Goal: Information Seeking & Learning: Learn about a topic

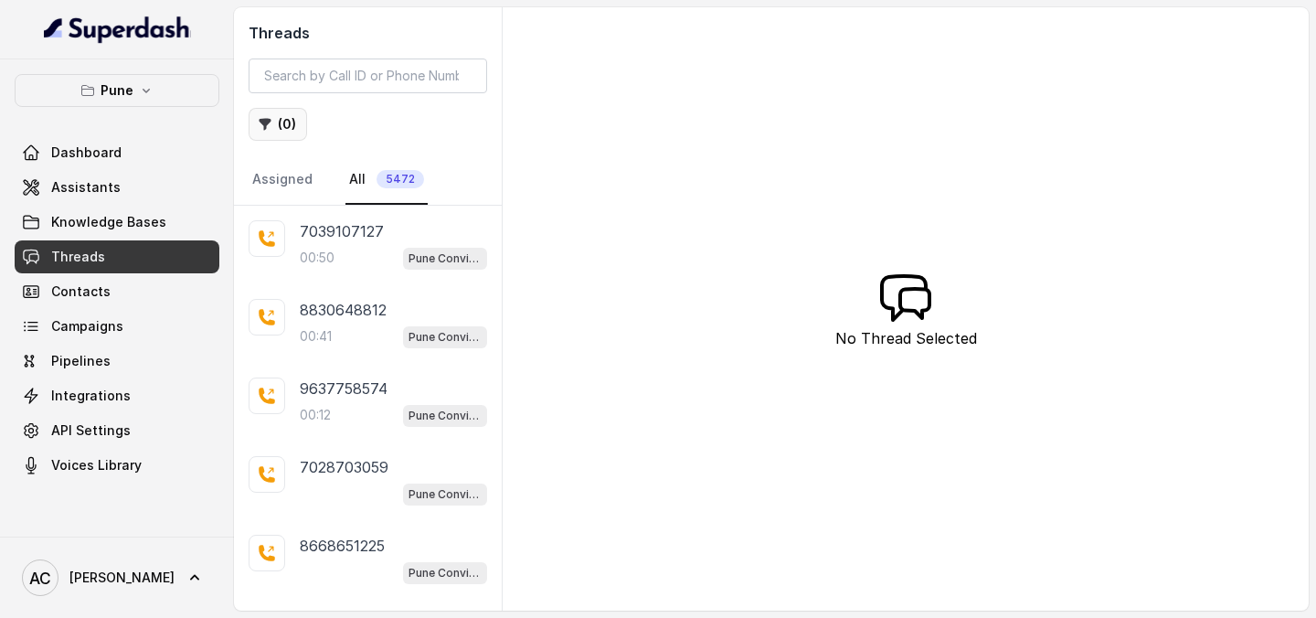
click at [285, 121] on button "( 0 )" at bounding box center [278, 124] width 58 height 33
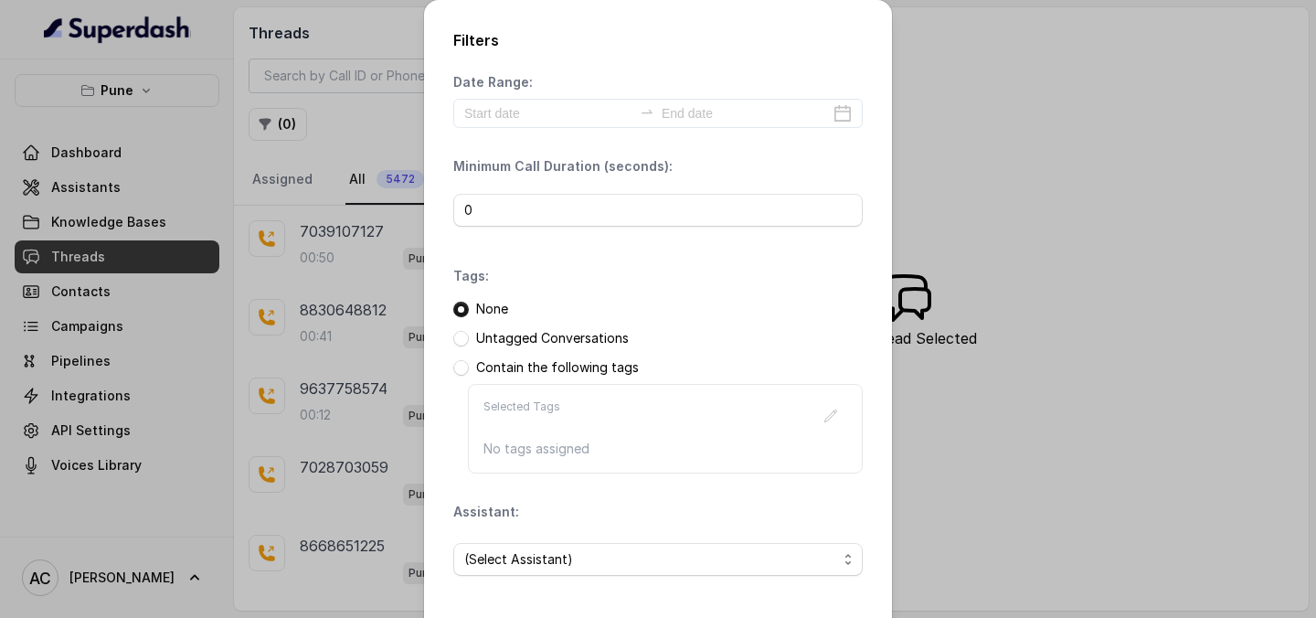
scroll to position [79, 0]
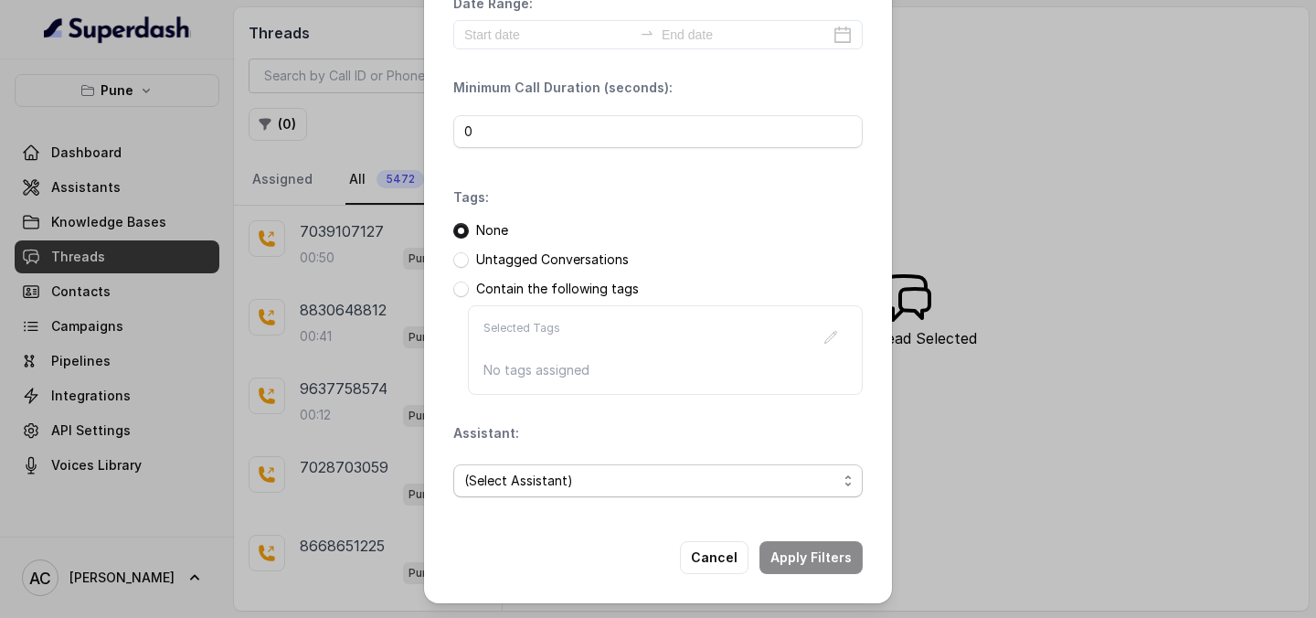
click at [550, 485] on span "(Select Assistant)" at bounding box center [650, 481] width 373 height 22
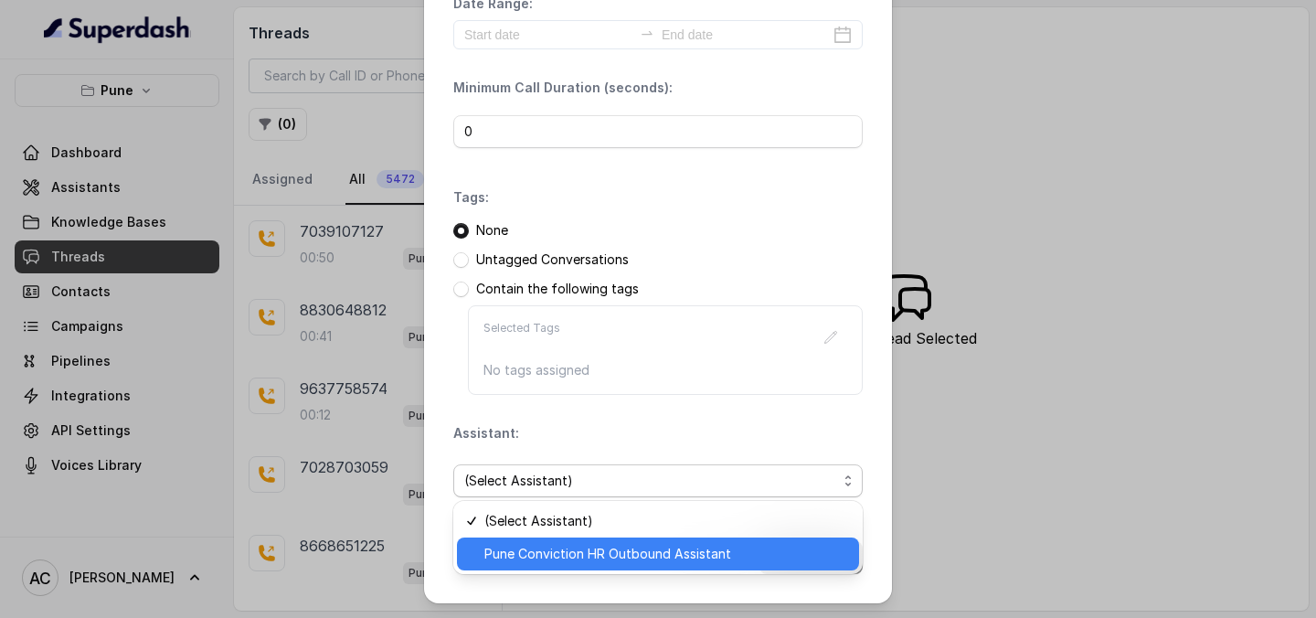
click at [537, 547] on span "Pune Conviction HR Outbound Assistant" at bounding box center [666, 554] width 364 height 22
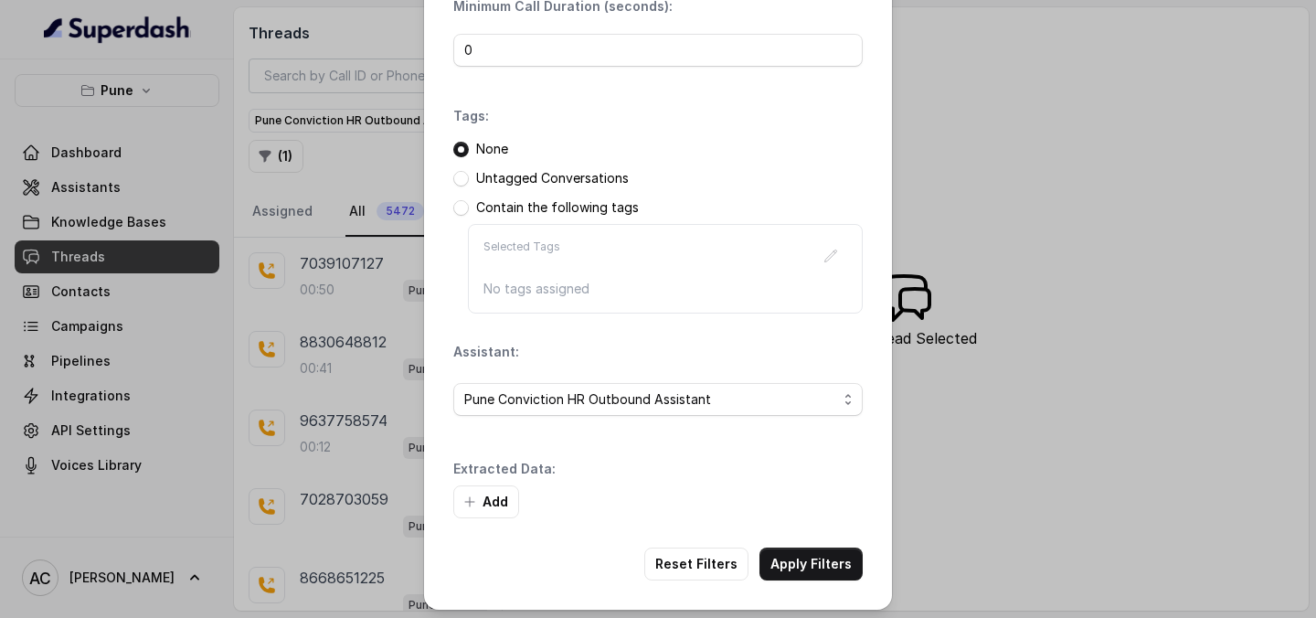
scroll to position [166, 0]
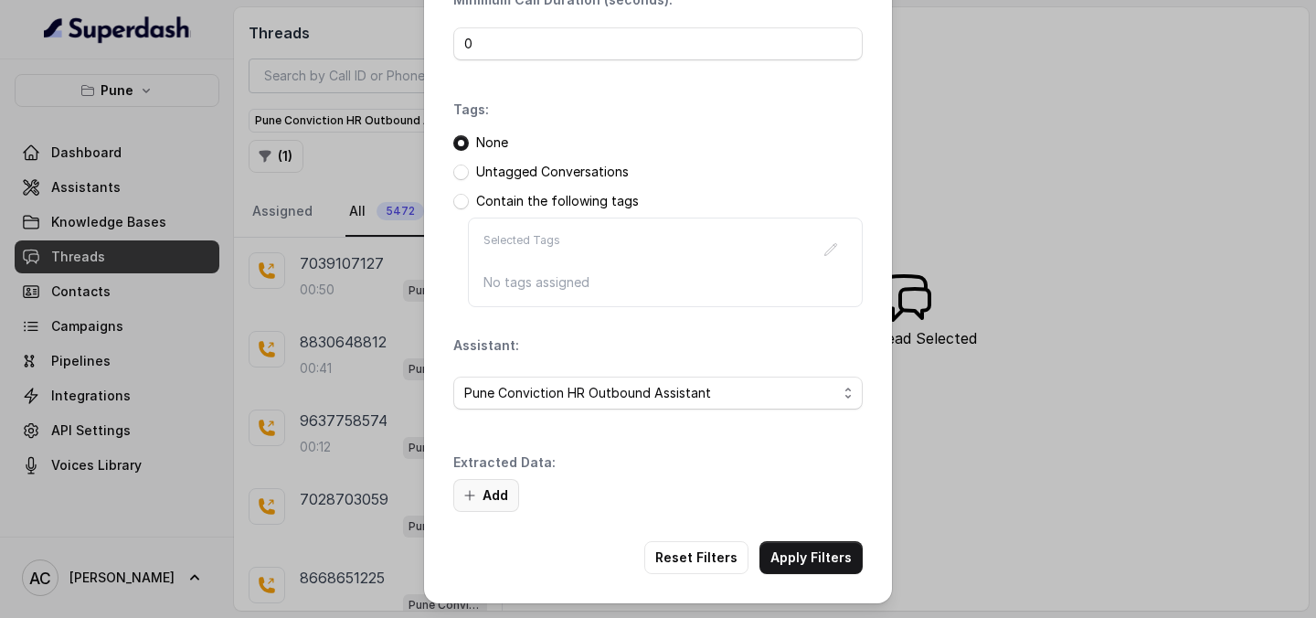
click at [484, 492] on button "Add" at bounding box center [486, 495] width 66 height 33
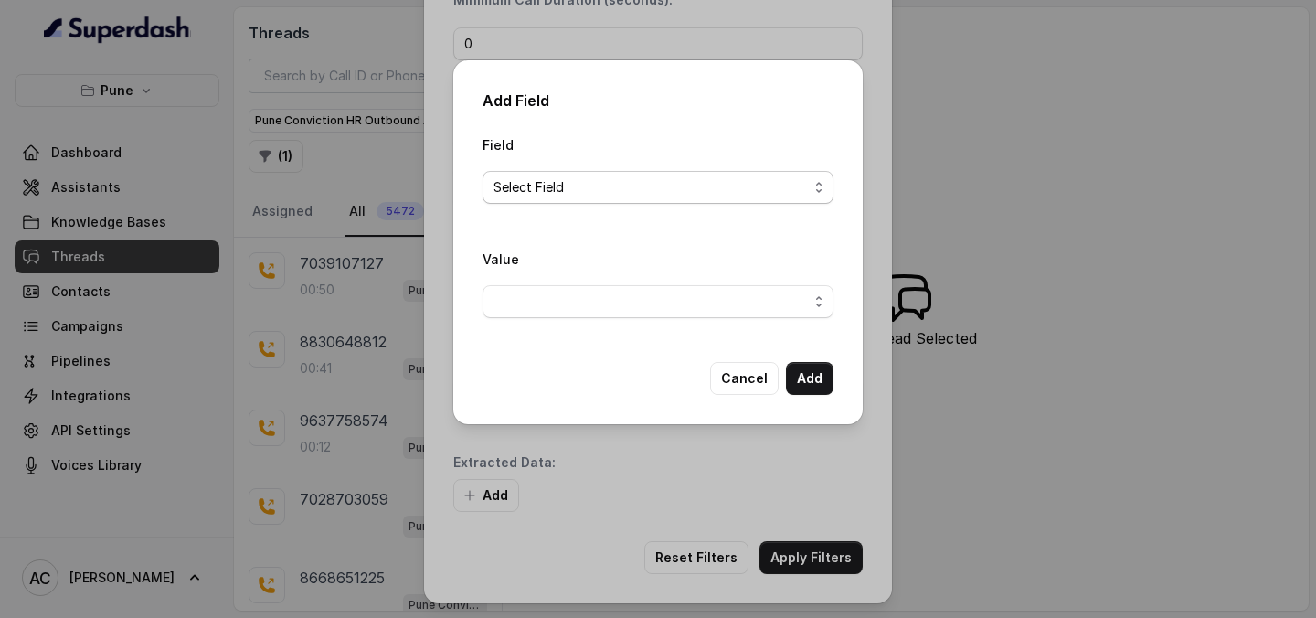
click at [572, 188] on span "Select Field" at bounding box center [651, 187] width 314 height 22
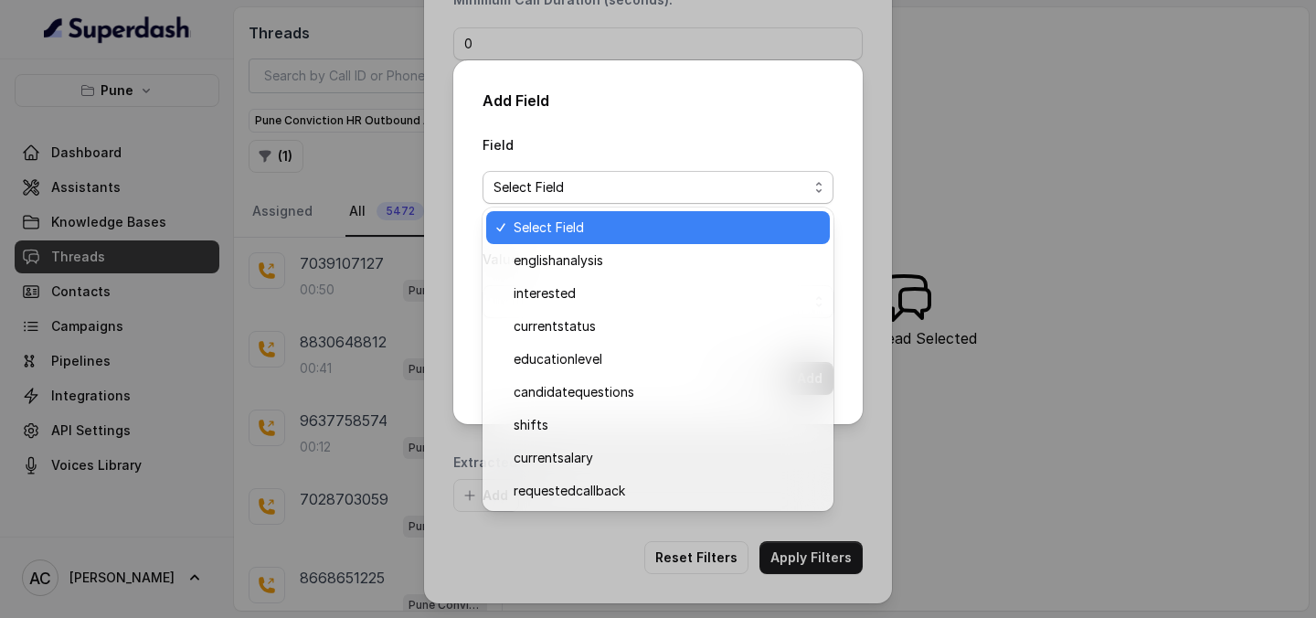
click at [572, 188] on span "Select Field" at bounding box center [651, 187] width 314 height 22
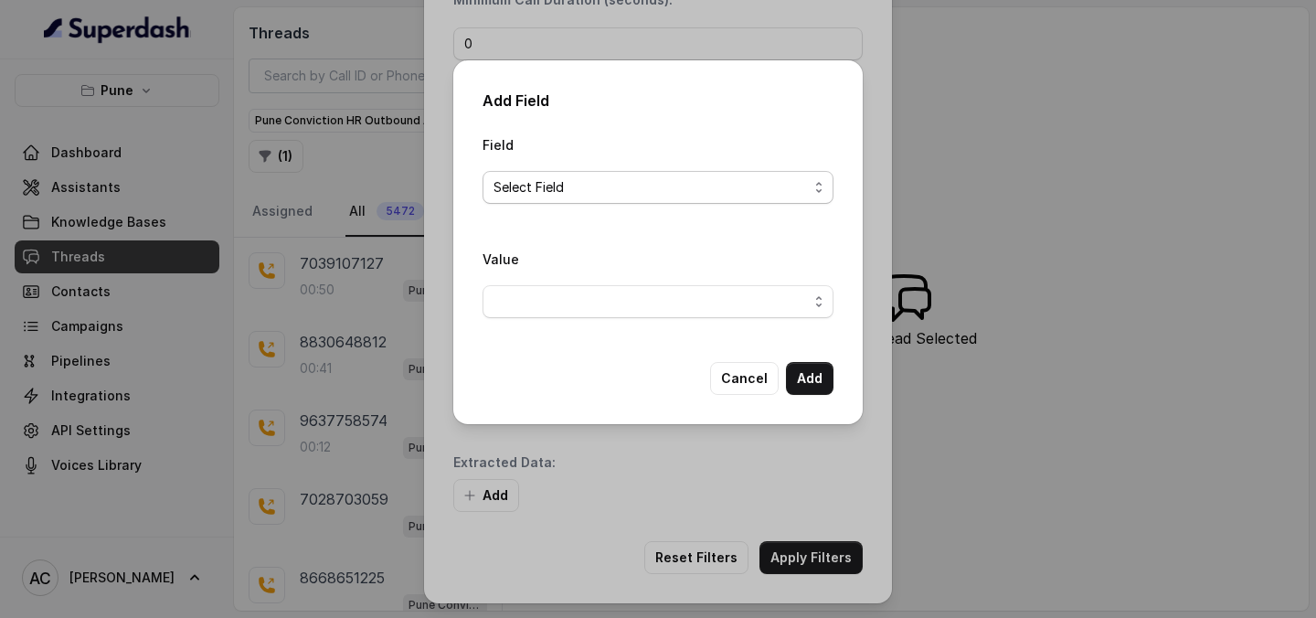
click at [572, 188] on span "Select Field" at bounding box center [651, 187] width 314 height 22
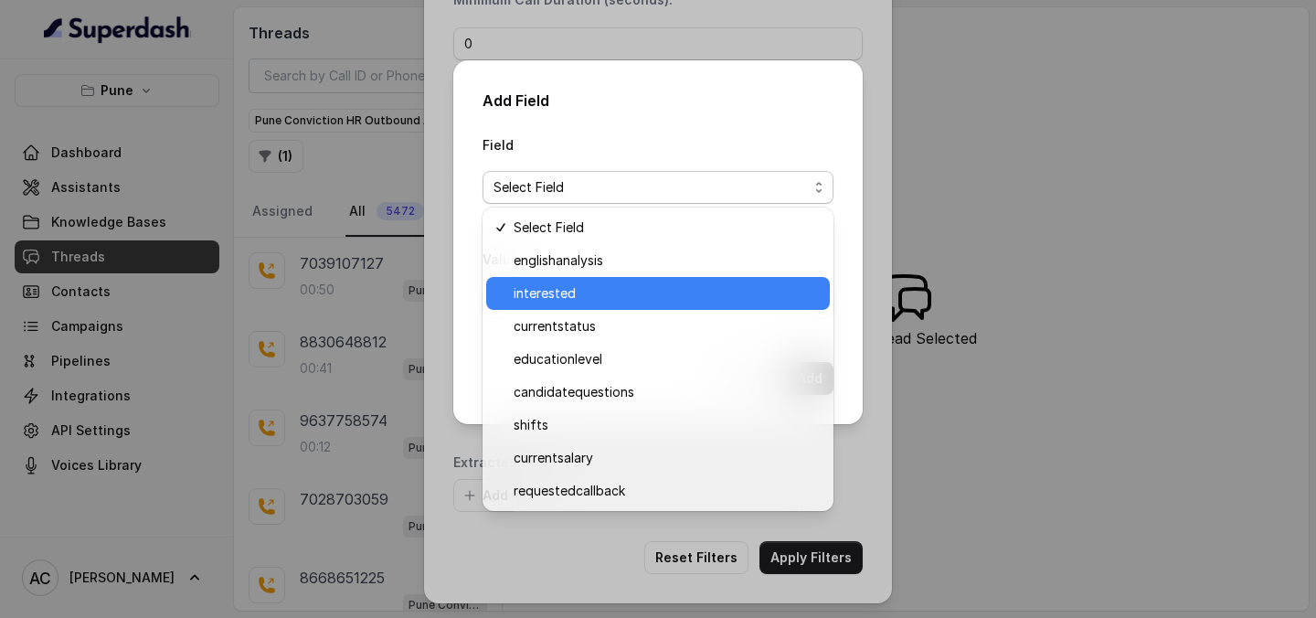
click at [573, 302] on span "interested" at bounding box center [666, 293] width 305 height 22
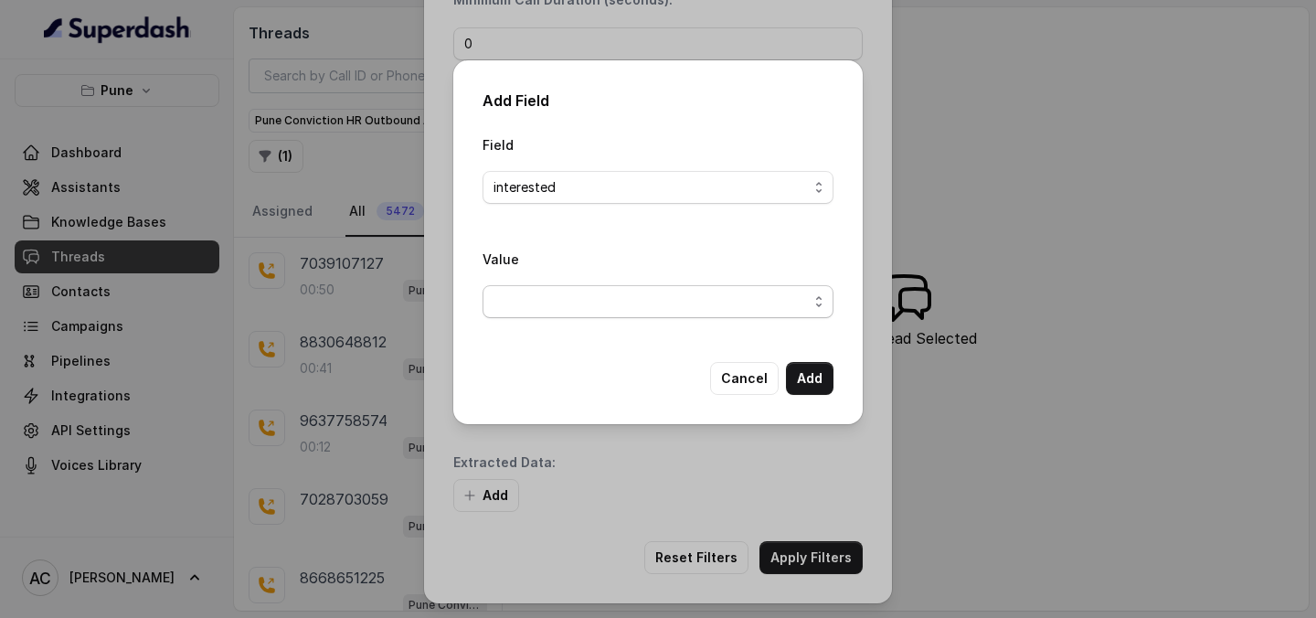
click at [573, 302] on span "button" at bounding box center [658, 301] width 351 height 33
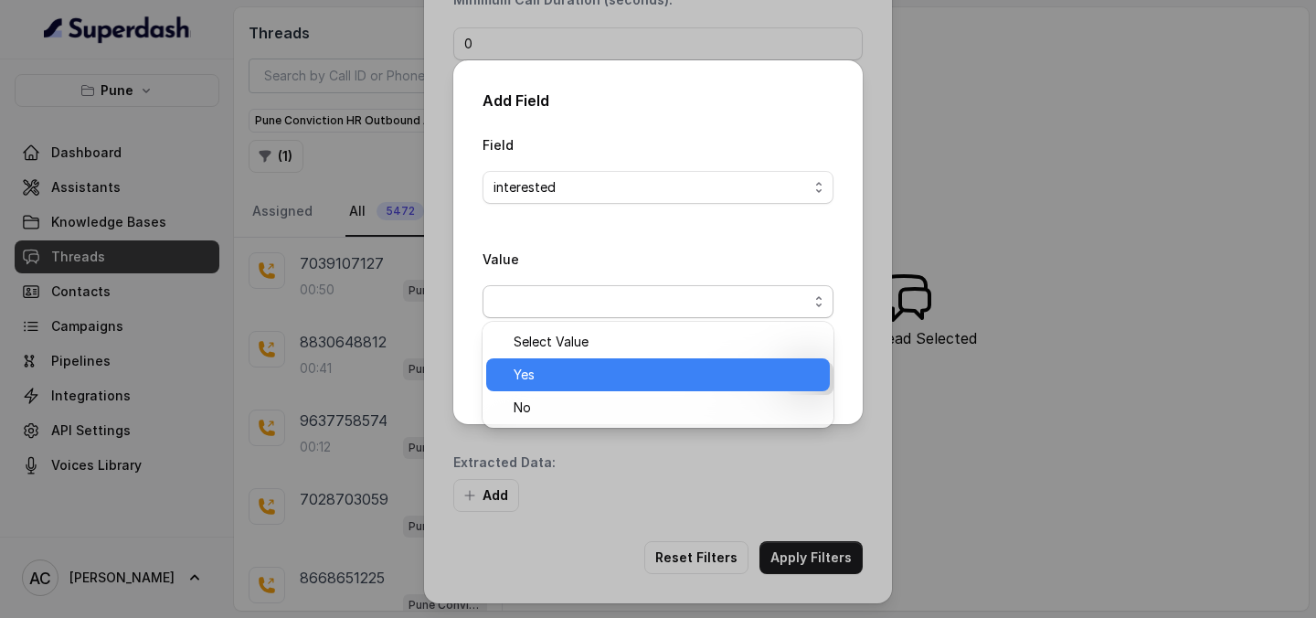
click at [559, 377] on span "Yes" at bounding box center [666, 375] width 305 height 22
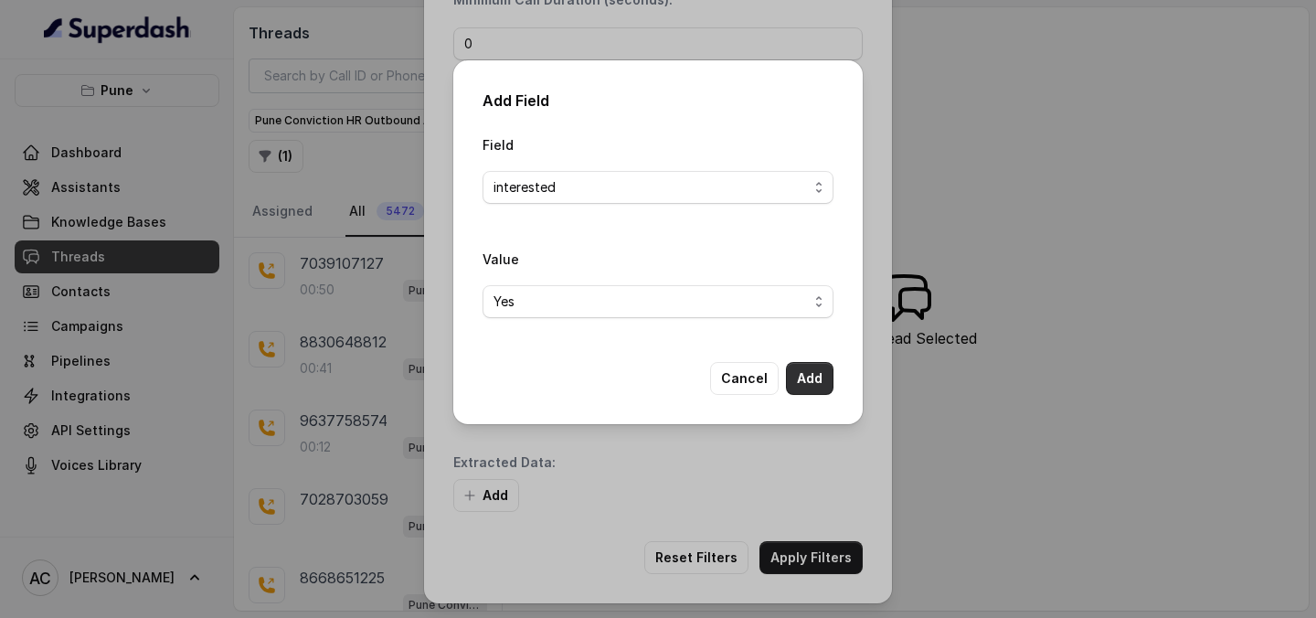
click at [808, 383] on button "Add" at bounding box center [810, 378] width 48 height 33
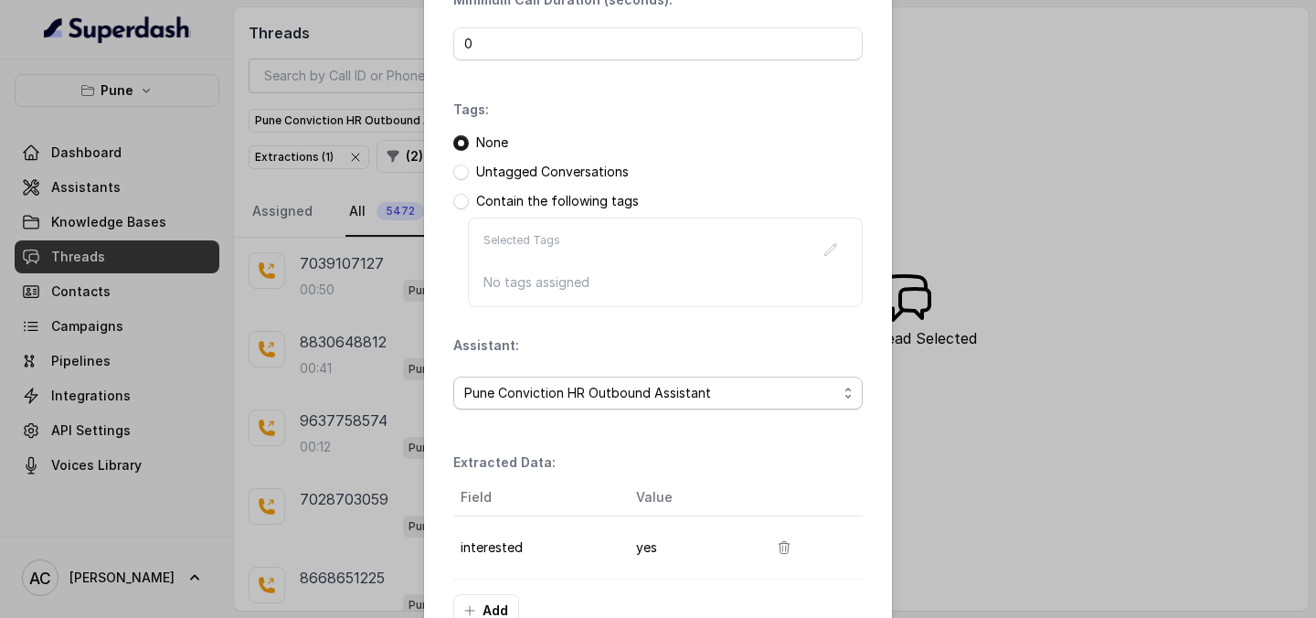
scroll to position [282, 0]
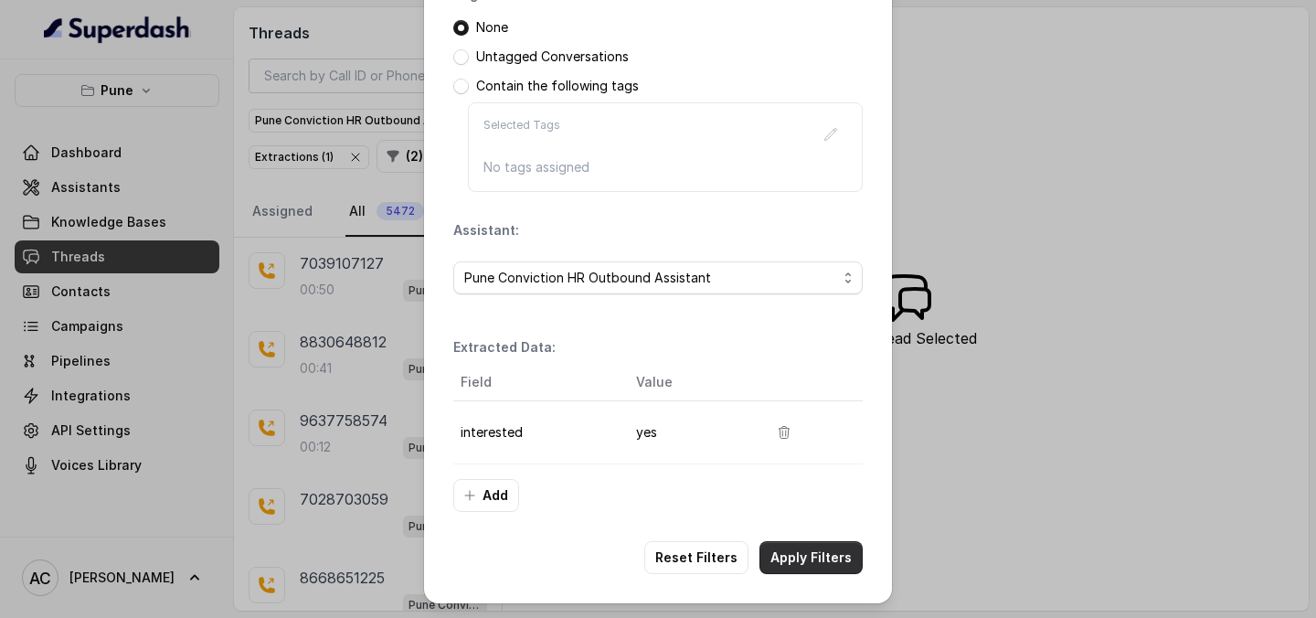
click at [812, 552] on button "Apply Filters" at bounding box center [811, 557] width 103 height 33
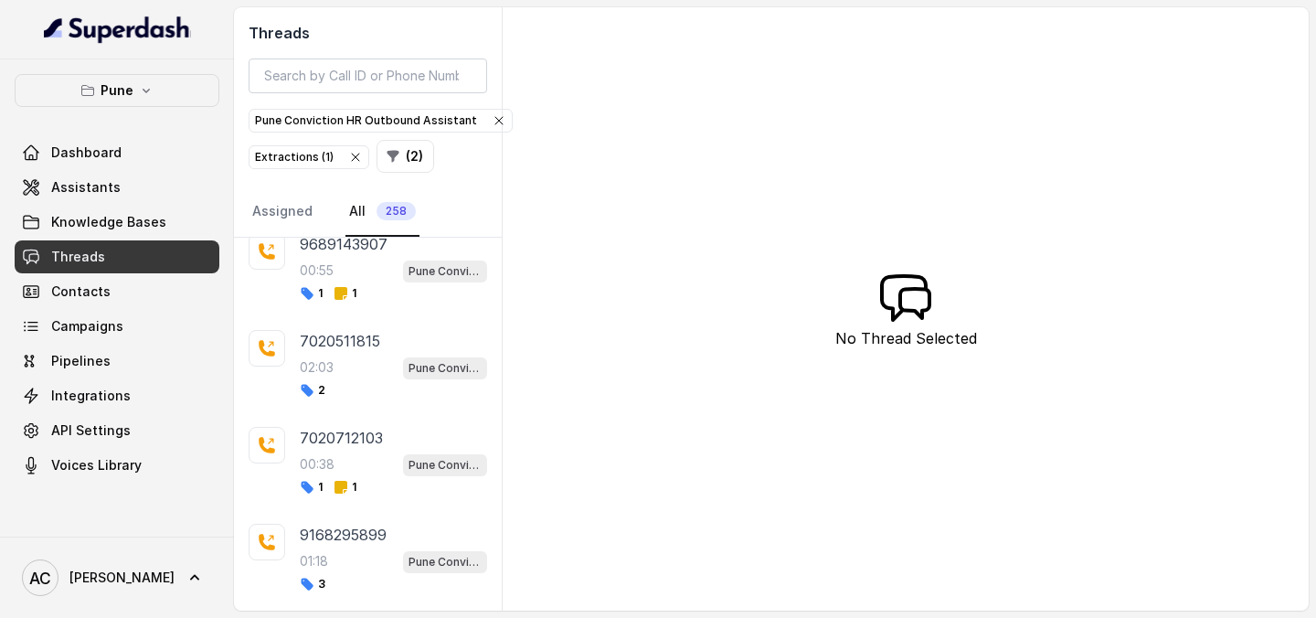
scroll to position [647, 0]
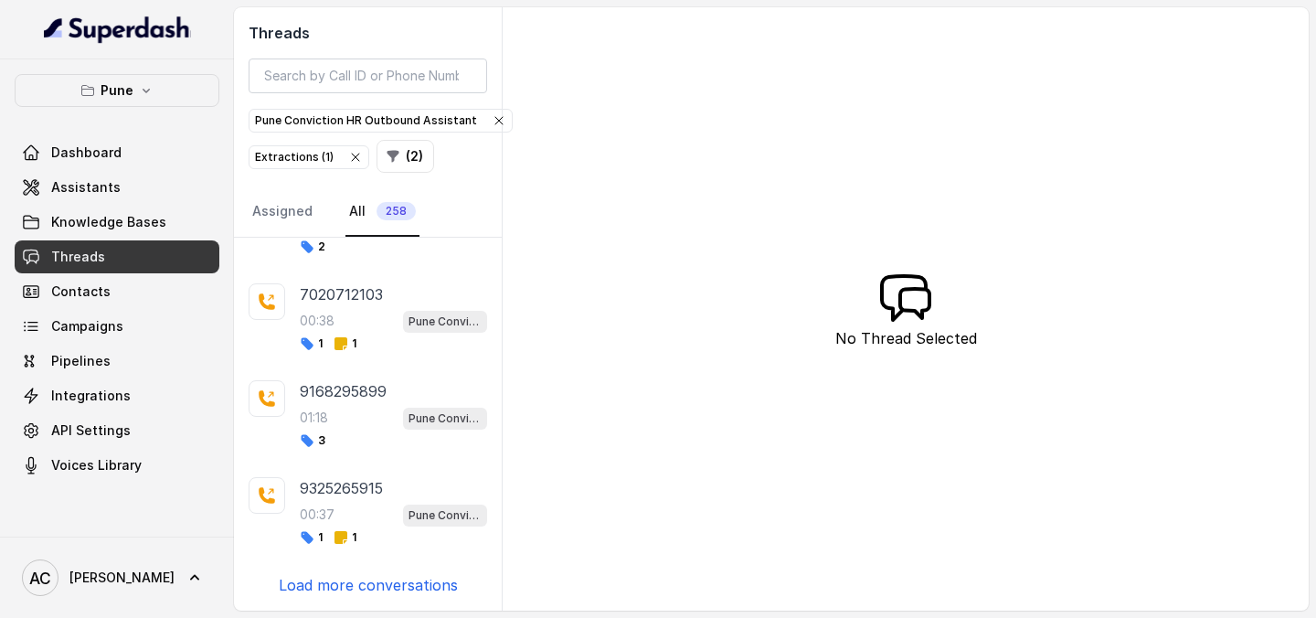
click at [342, 582] on p "Load more conversations" at bounding box center [368, 585] width 179 height 22
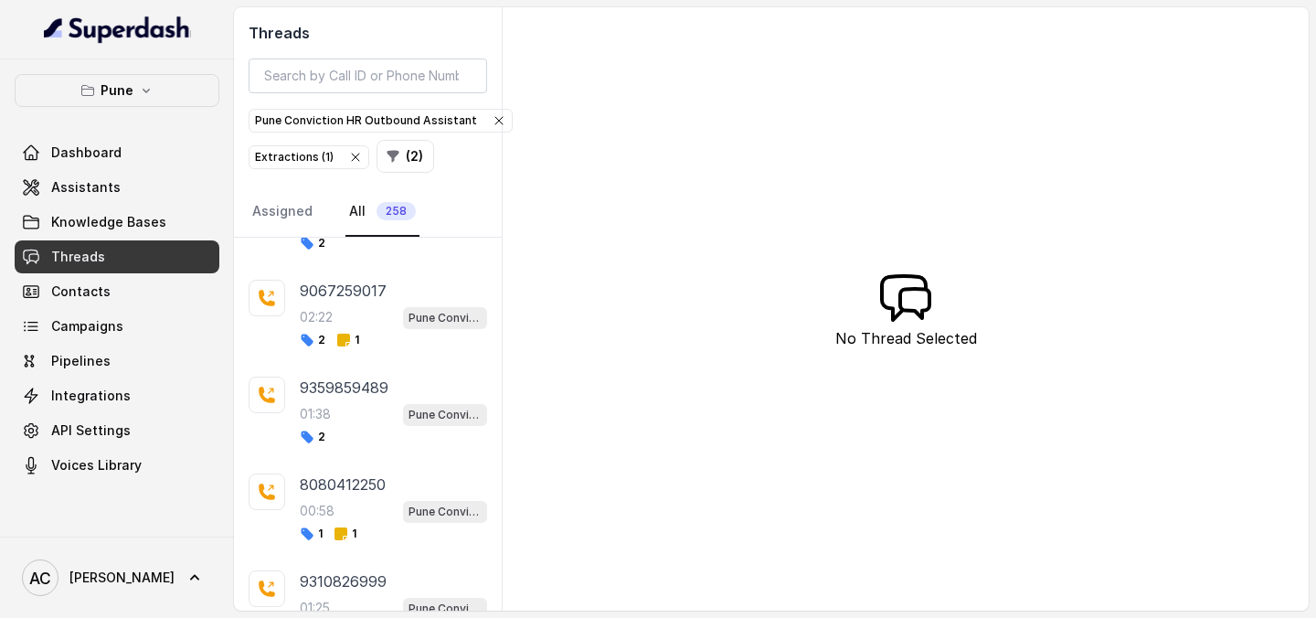
scroll to position [1616, 0]
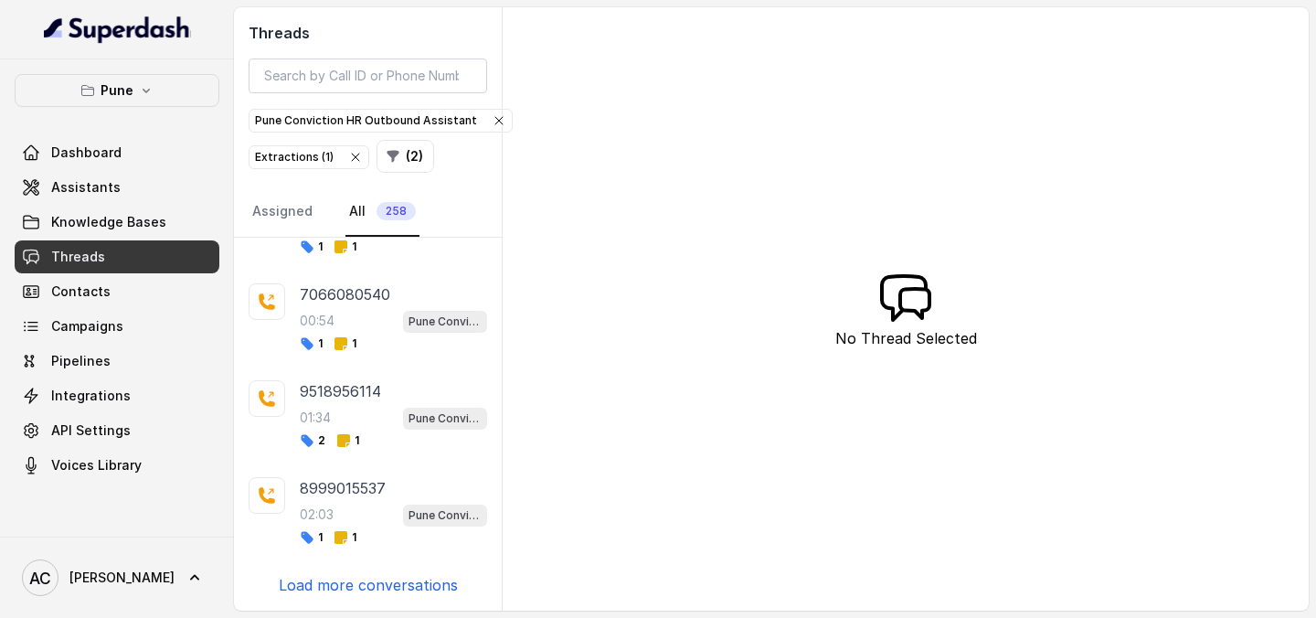
click at [342, 582] on p "Load more conversations" at bounding box center [368, 585] width 179 height 22
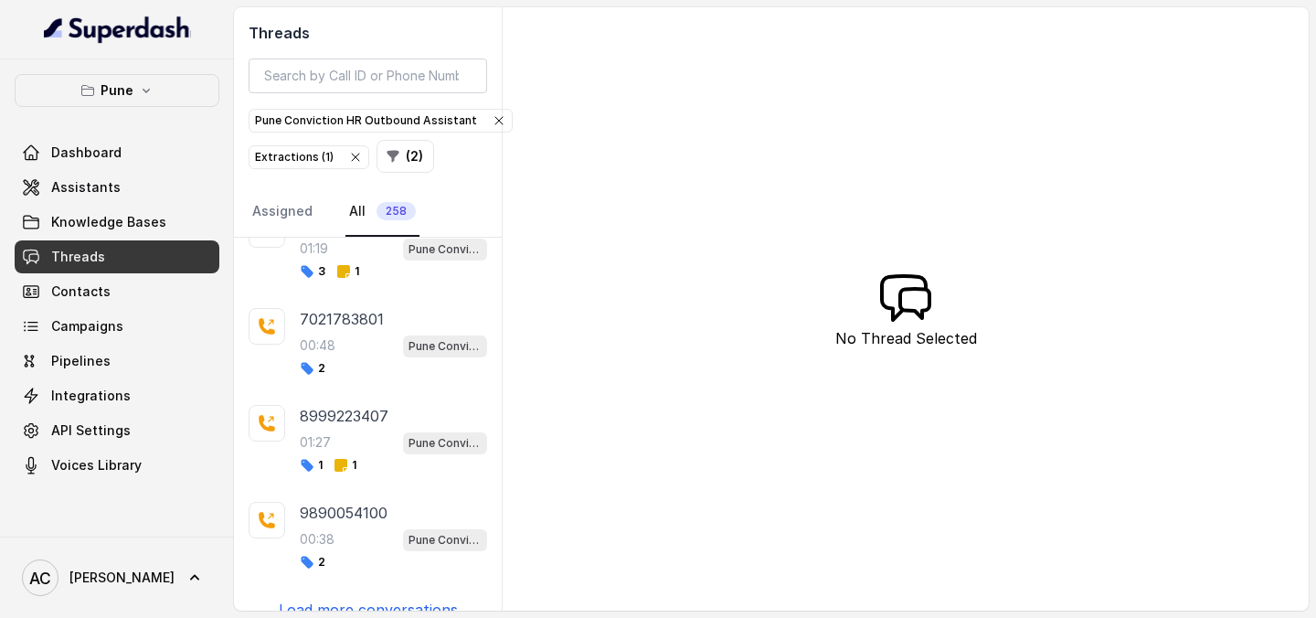
scroll to position [3554, 0]
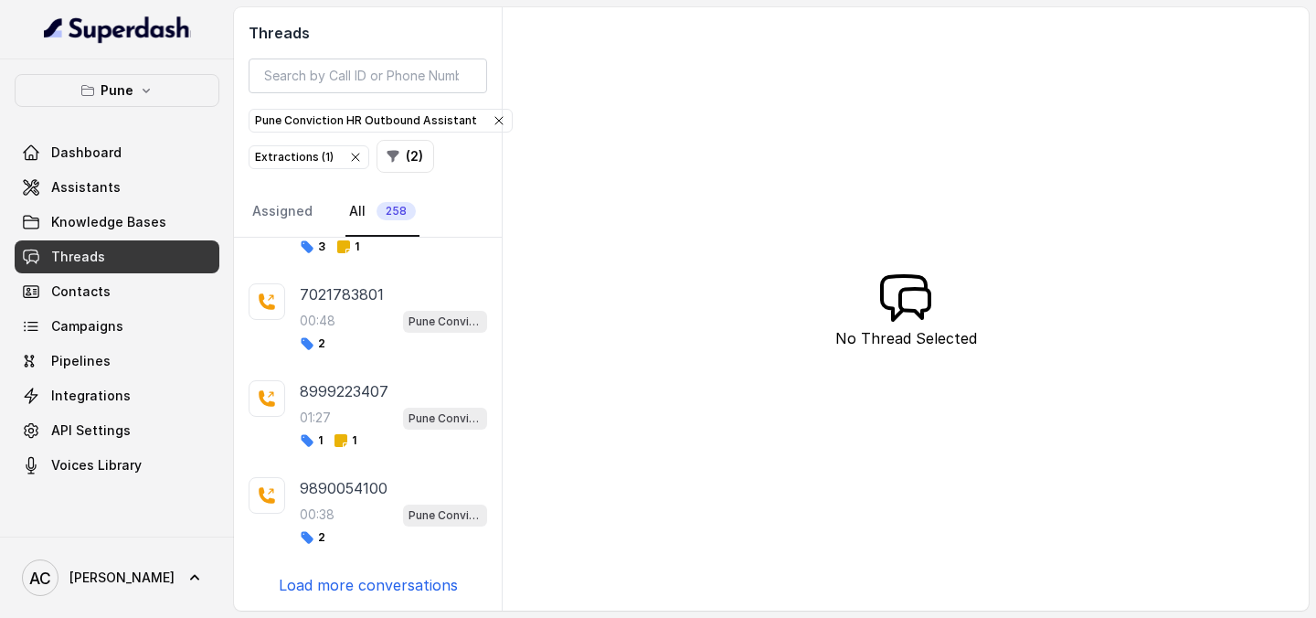
click at [381, 579] on p "Load more conversations" at bounding box center [368, 585] width 179 height 22
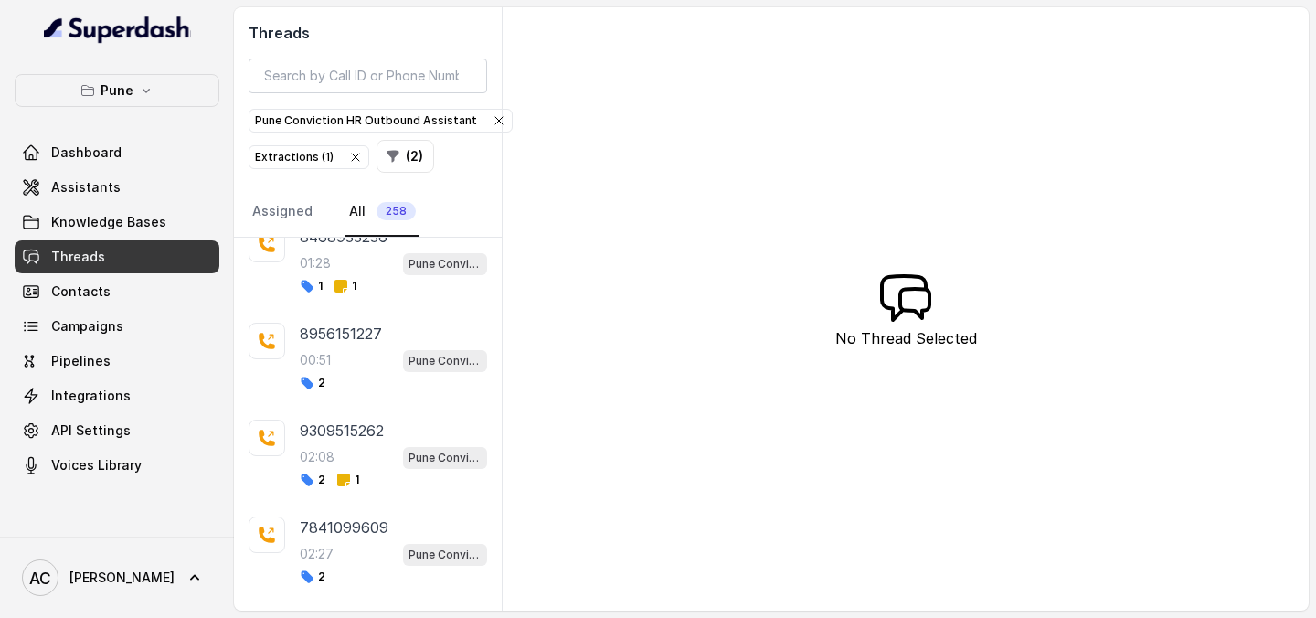
scroll to position [4523, 0]
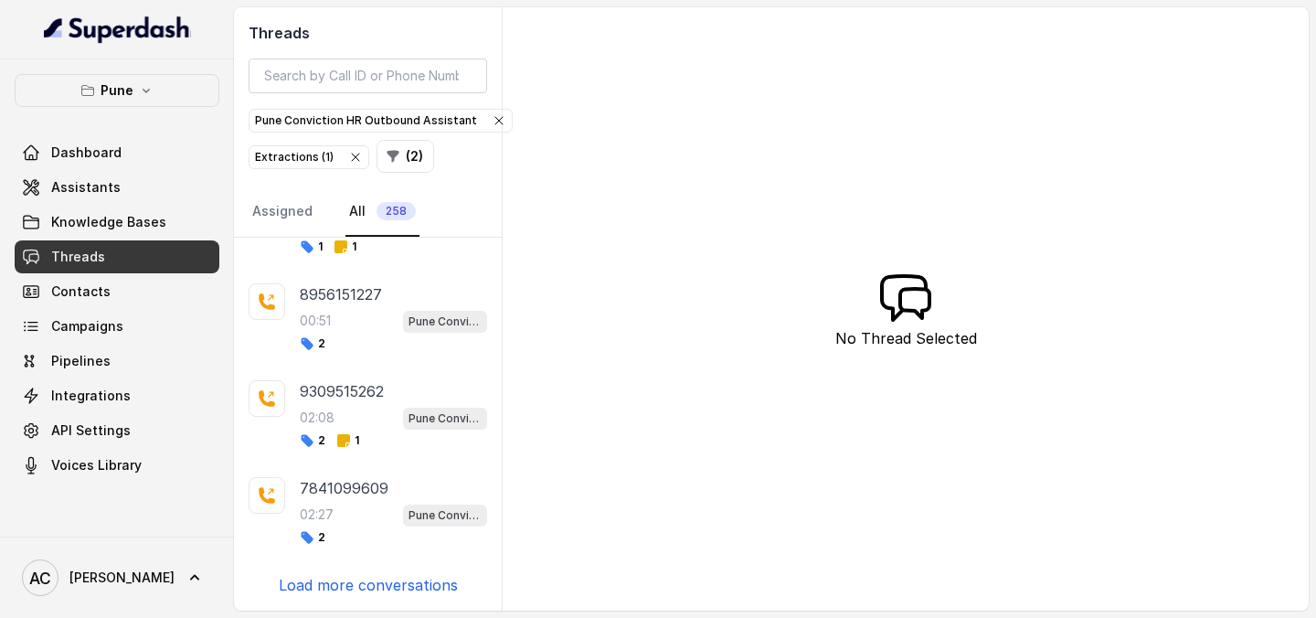
click at [382, 581] on p "Load more conversations" at bounding box center [368, 585] width 179 height 22
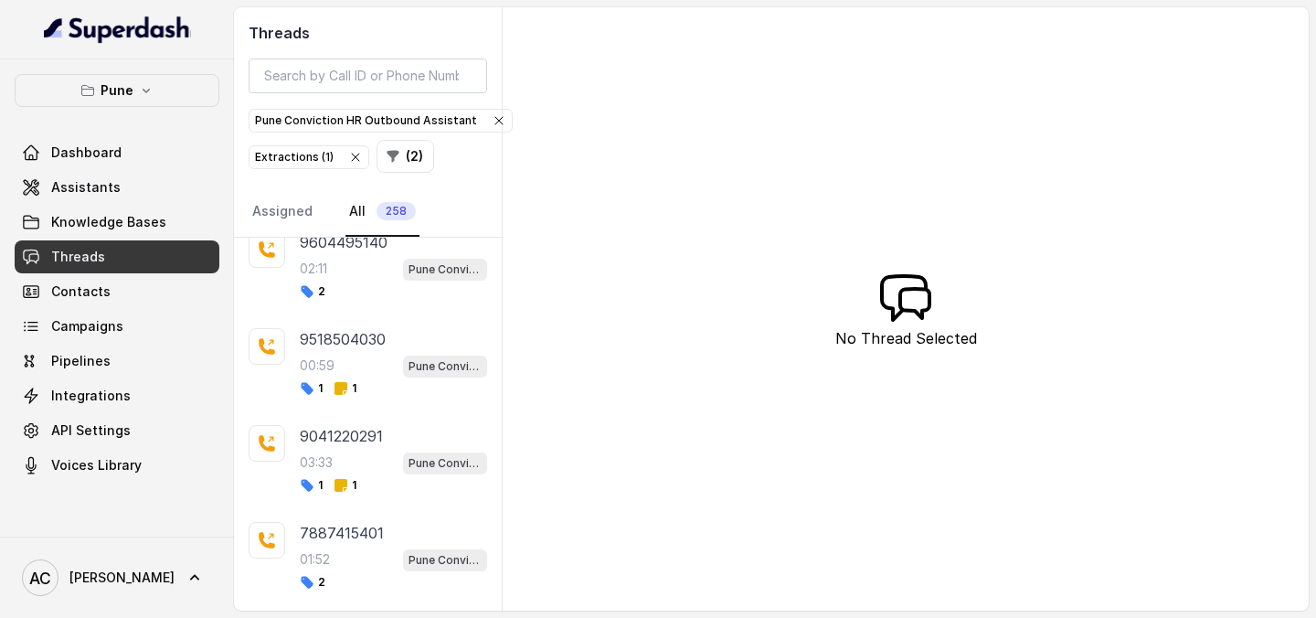
scroll to position [5491, 0]
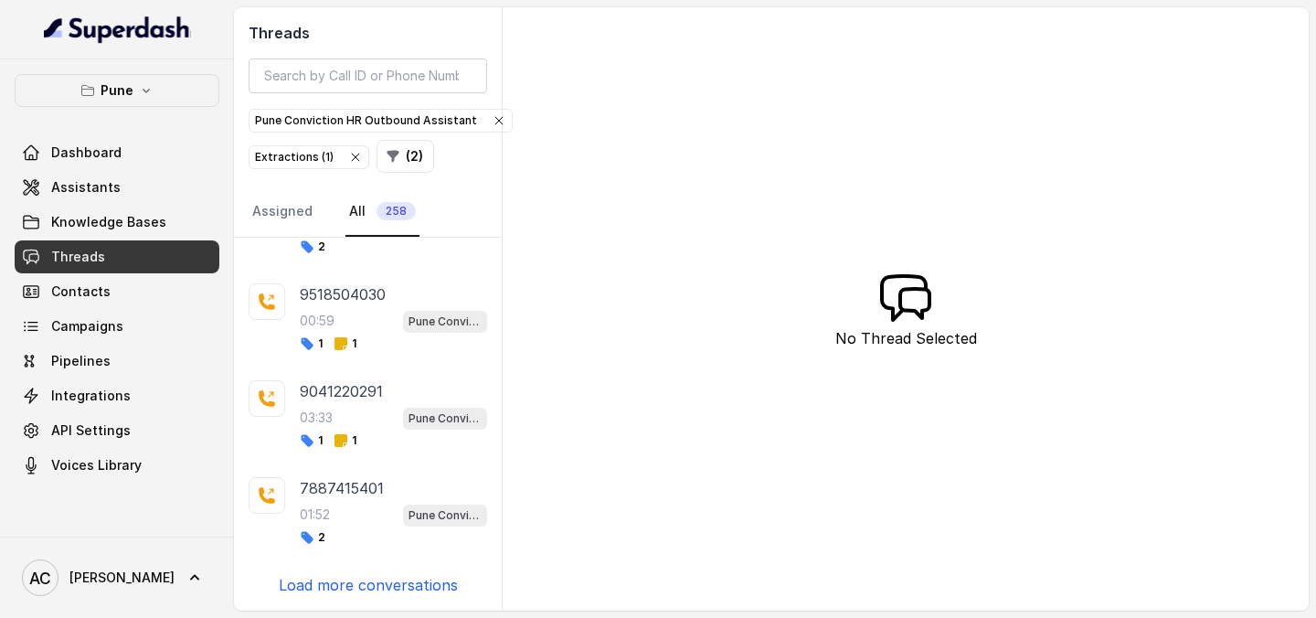
click at [382, 581] on p "Load more conversations" at bounding box center [368, 585] width 179 height 22
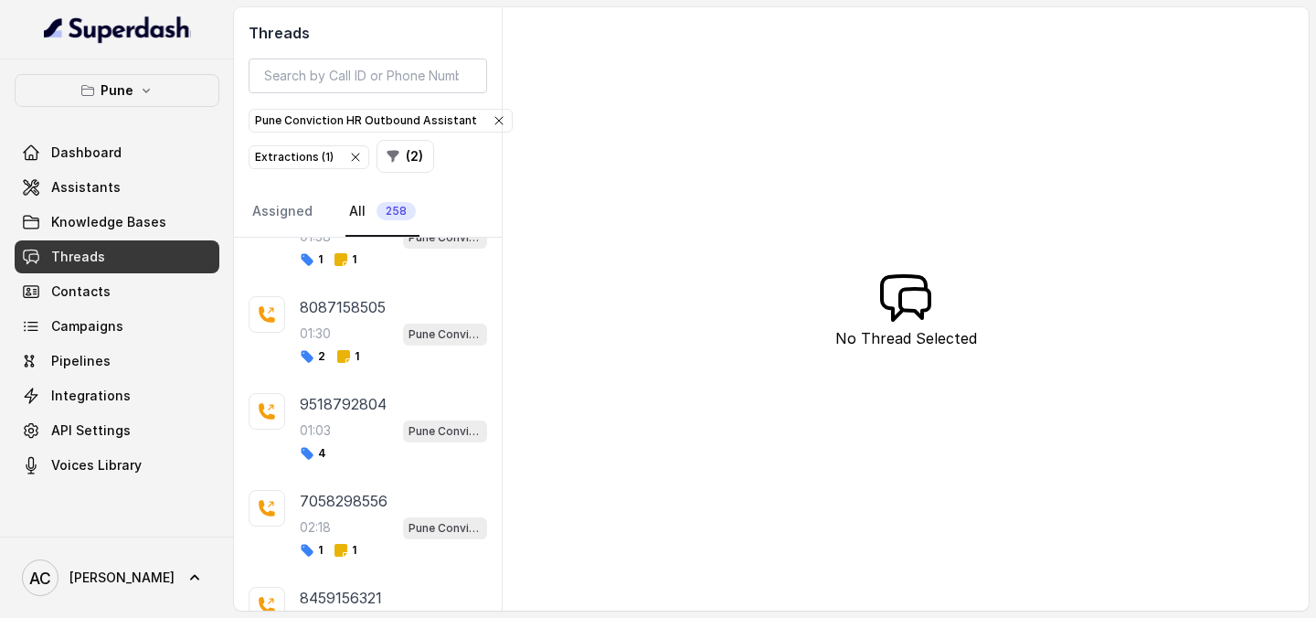
scroll to position [6460, 0]
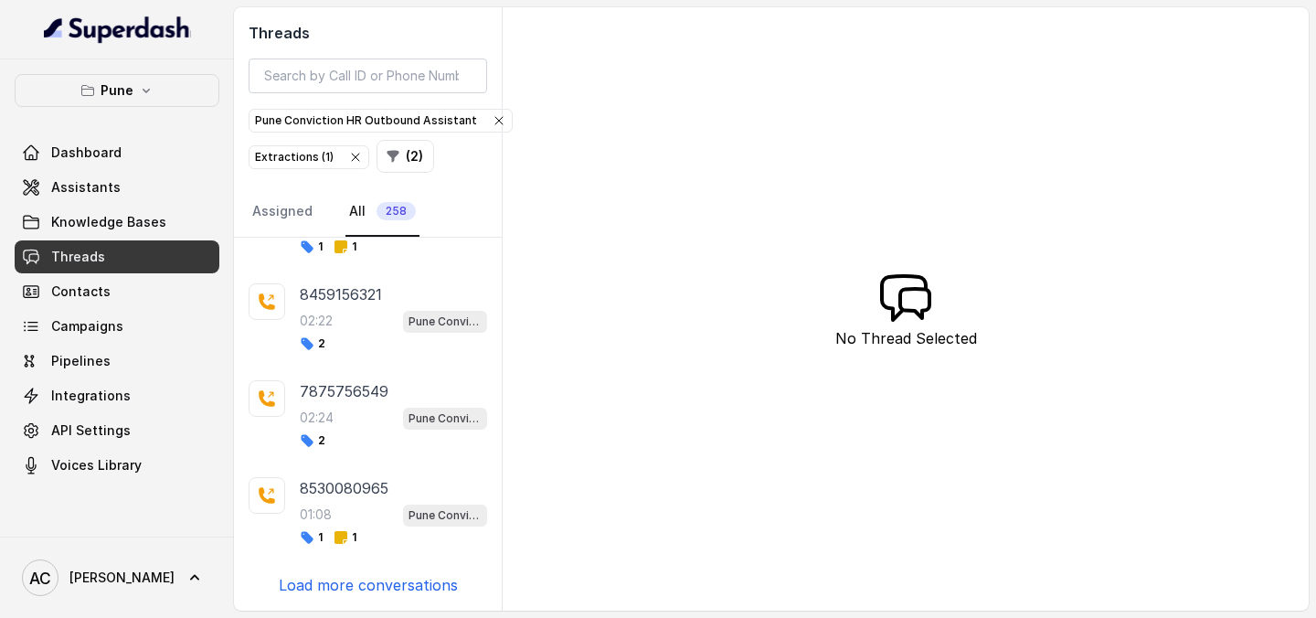
click at [365, 590] on p "Load more conversations" at bounding box center [368, 585] width 179 height 22
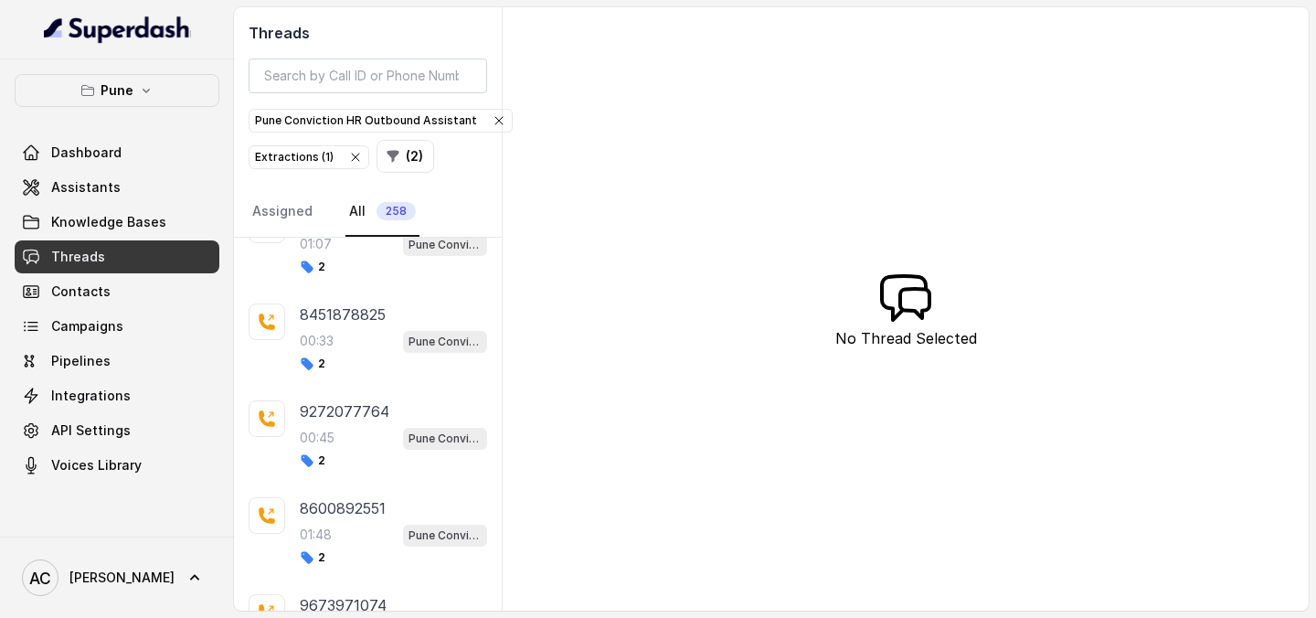
scroll to position [7429, 0]
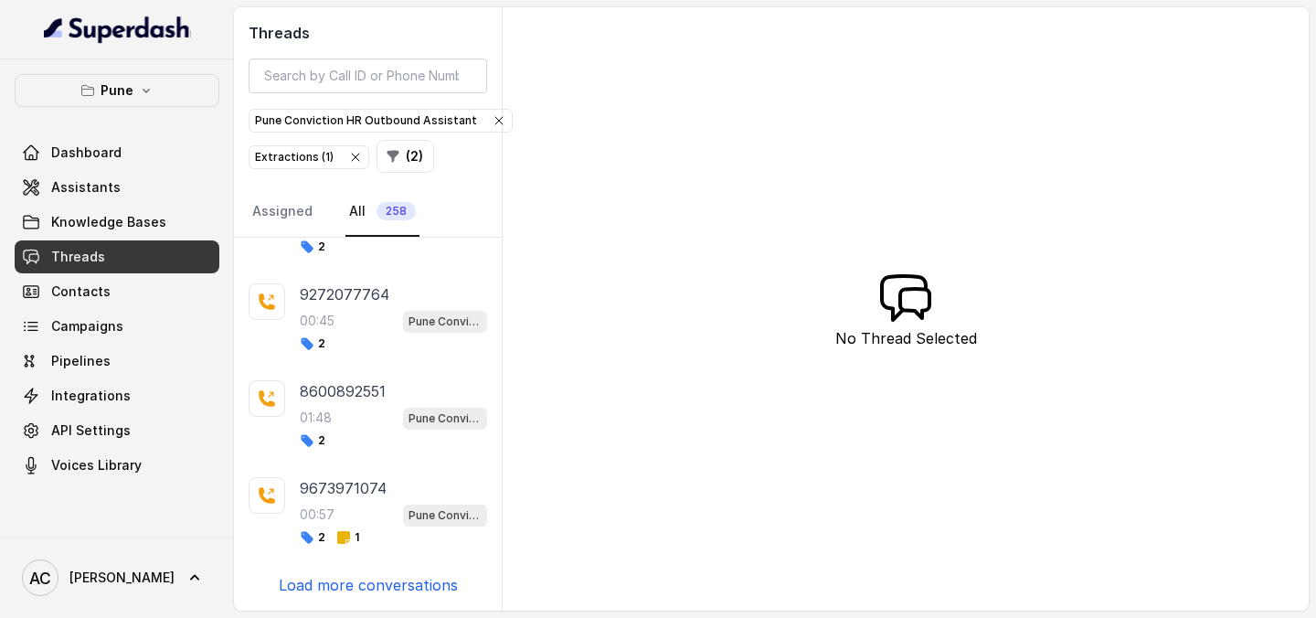
click at [365, 590] on p "Load more conversations" at bounding box center [368, 585] width 179 height 22
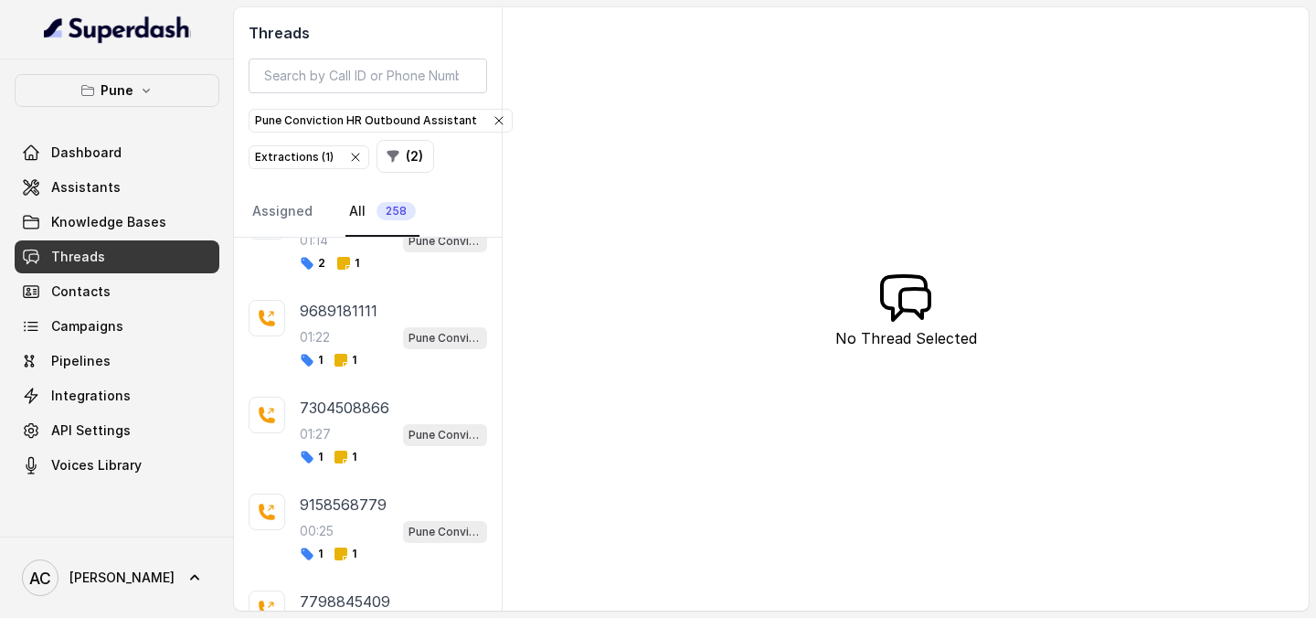
scroll to position [8398, 0]
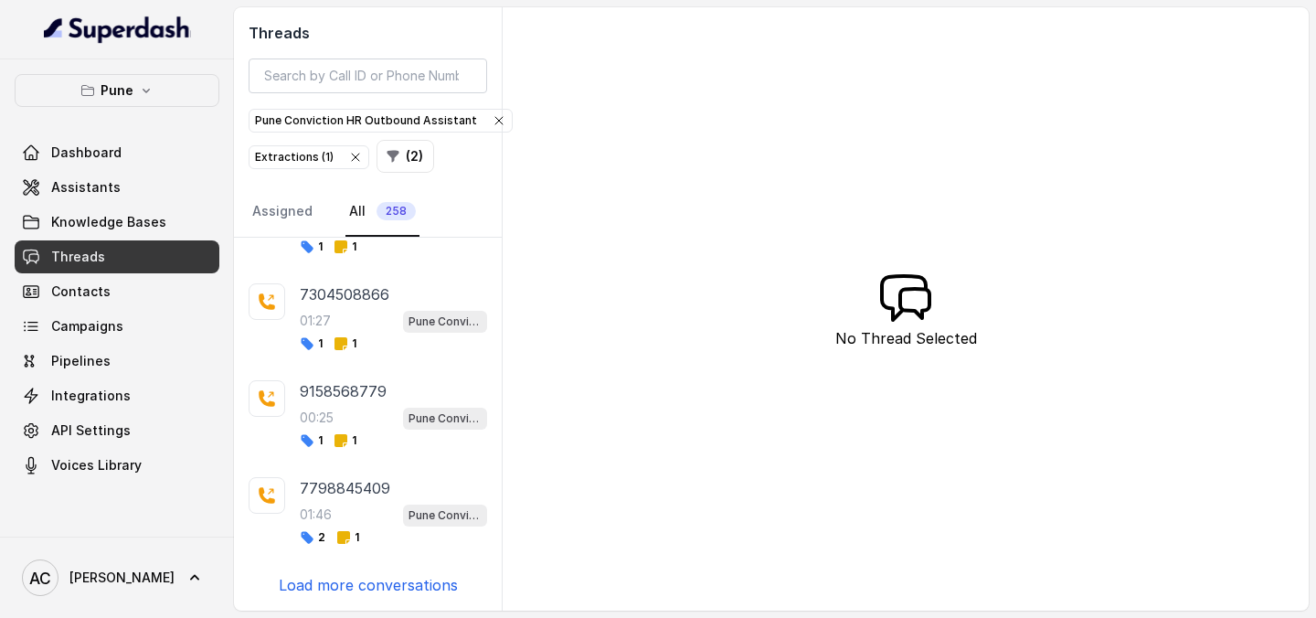
click at [365, 590] on p "Load more conversations" at bounding box center [368, 585] width 179 height 22
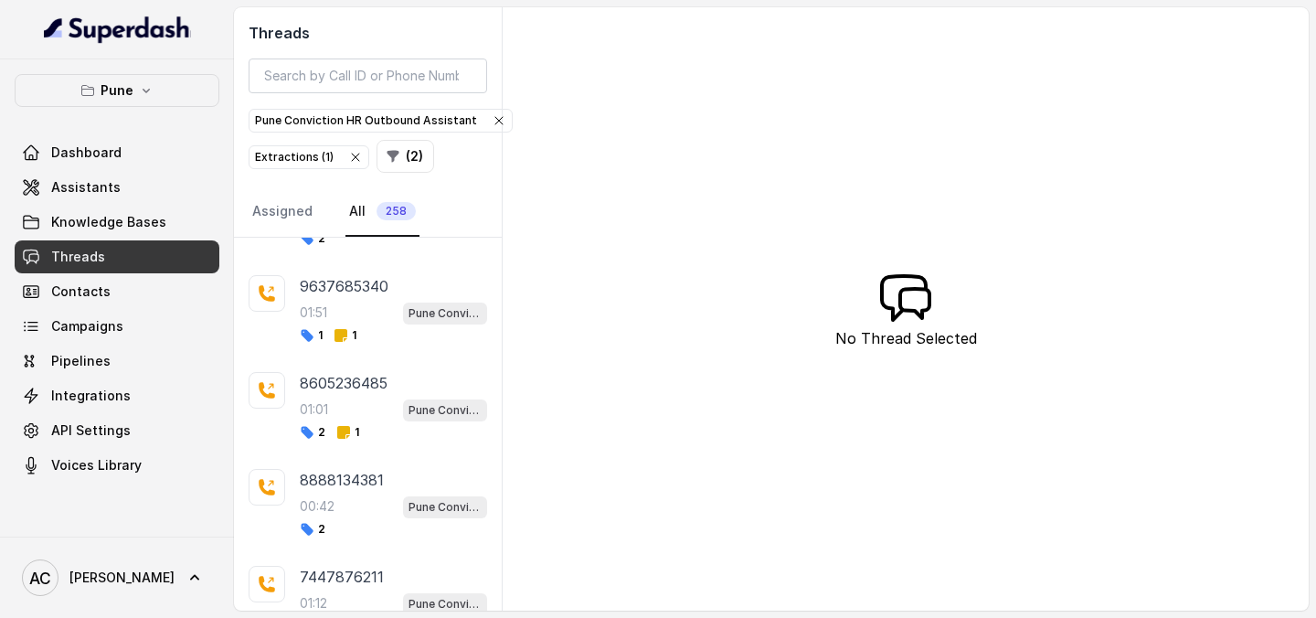
scroll to position [9367, 0]
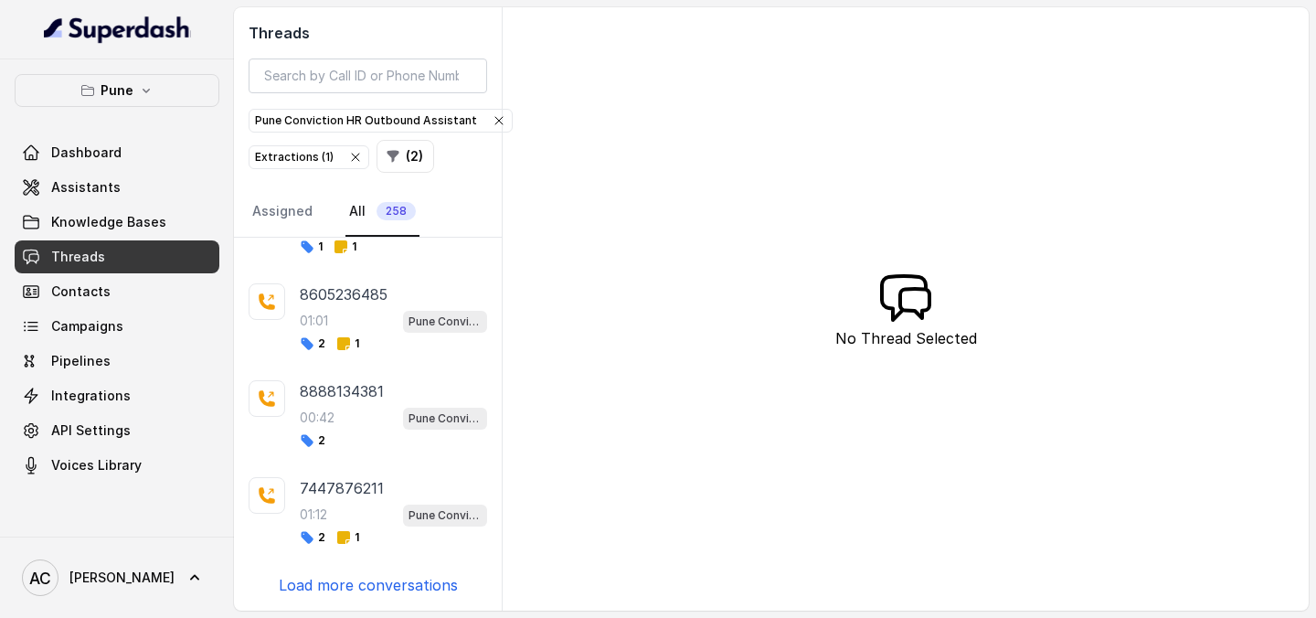
click at [365, 590] on p "Load more conversations" at bounding box center [368, 585] width 179 height 22
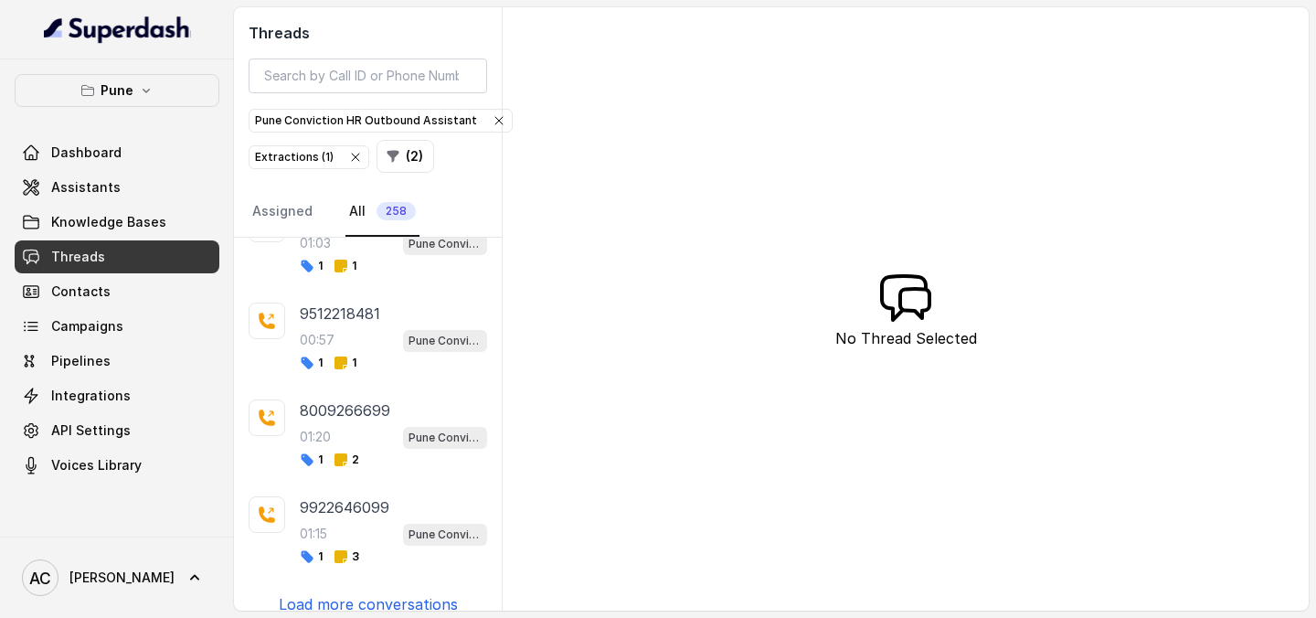
scroll to position [11286, 0]
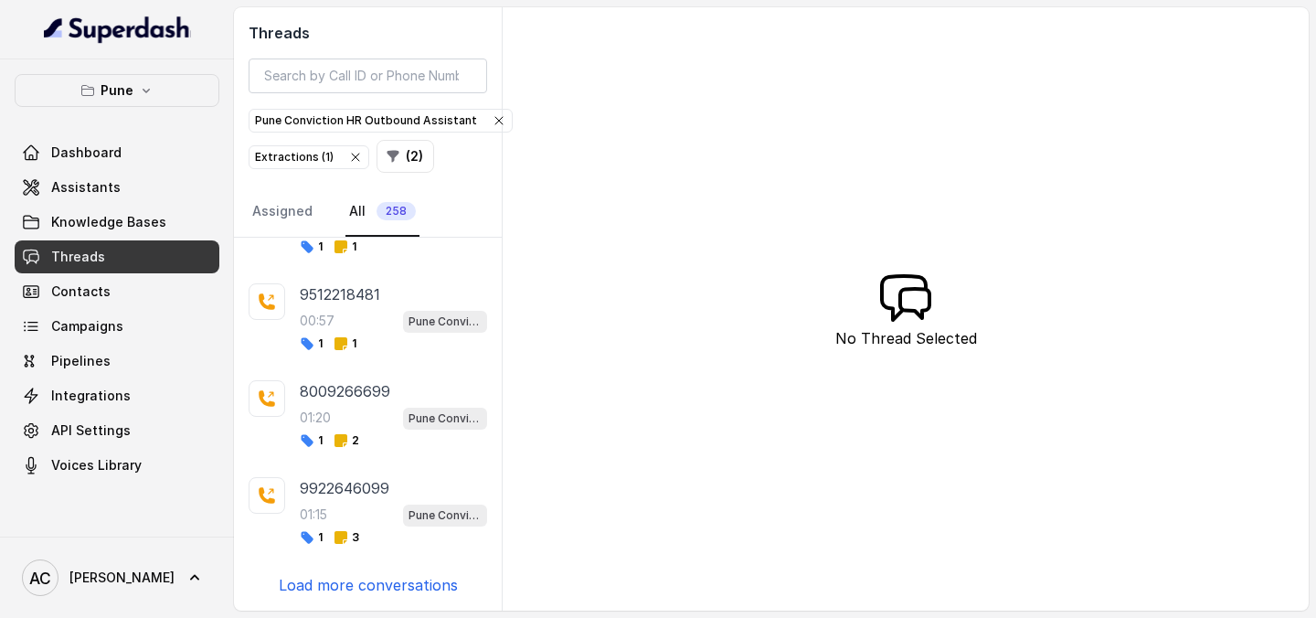
click at [377, 596] on div "7002073511 01:16 Pune Conviction HR Outbound Assistant 2 9860842937 01:17 Pune …" at bounding box center [368, 424] width 268 height 373
click at [373, 583] on p "Load more conversations" at bounding box center [368, 585] width 179 height 22
click at [352, 589] on p "Load more conversations" at bounding box center [368, 585] width 179 height 22
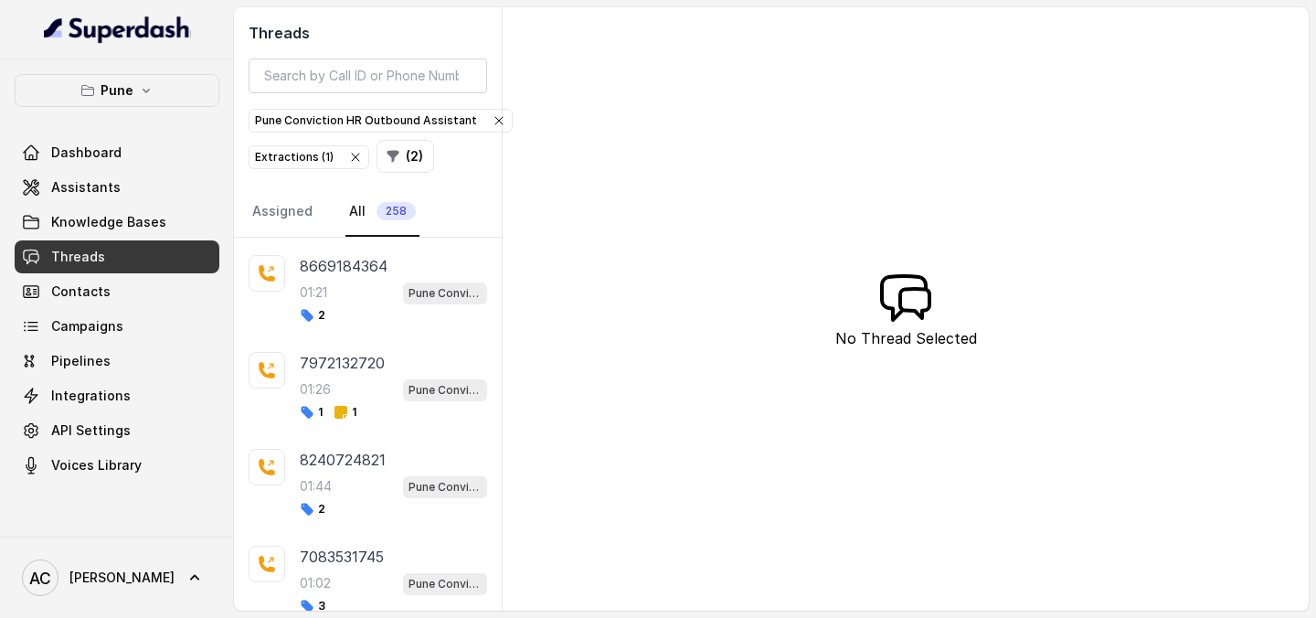
scroll to position [13224, 0]
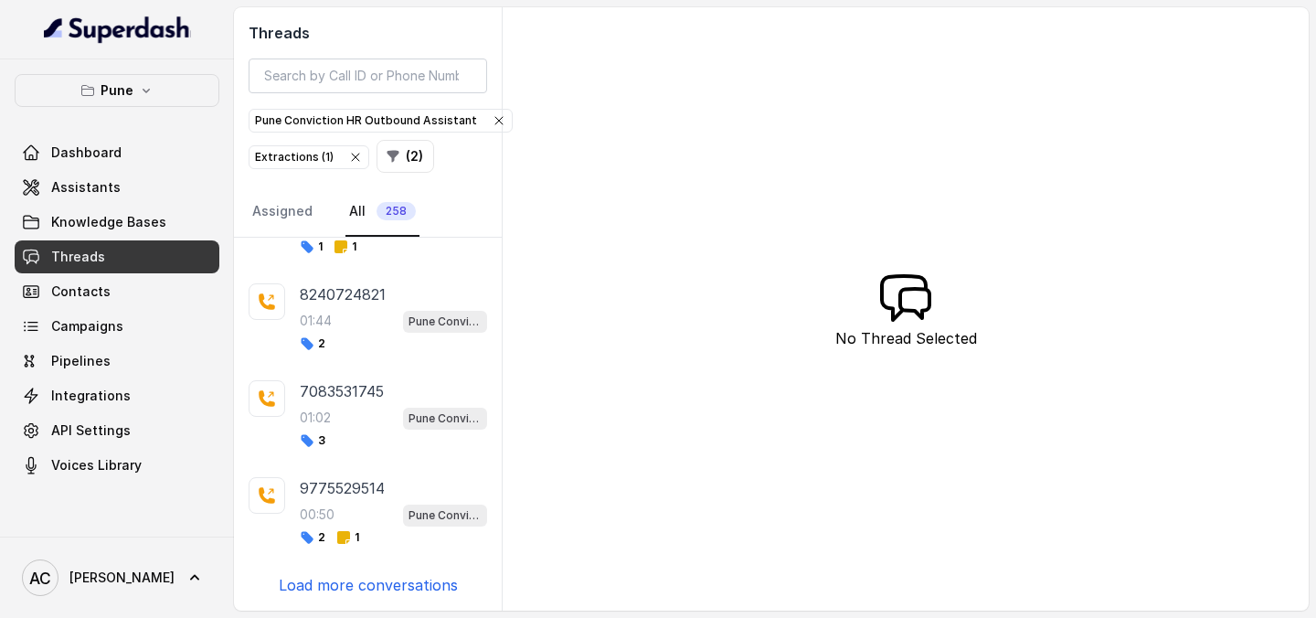
click at [352, 589] on p "Load more conversations" at bounding box center [368, 585] width 179 height 22
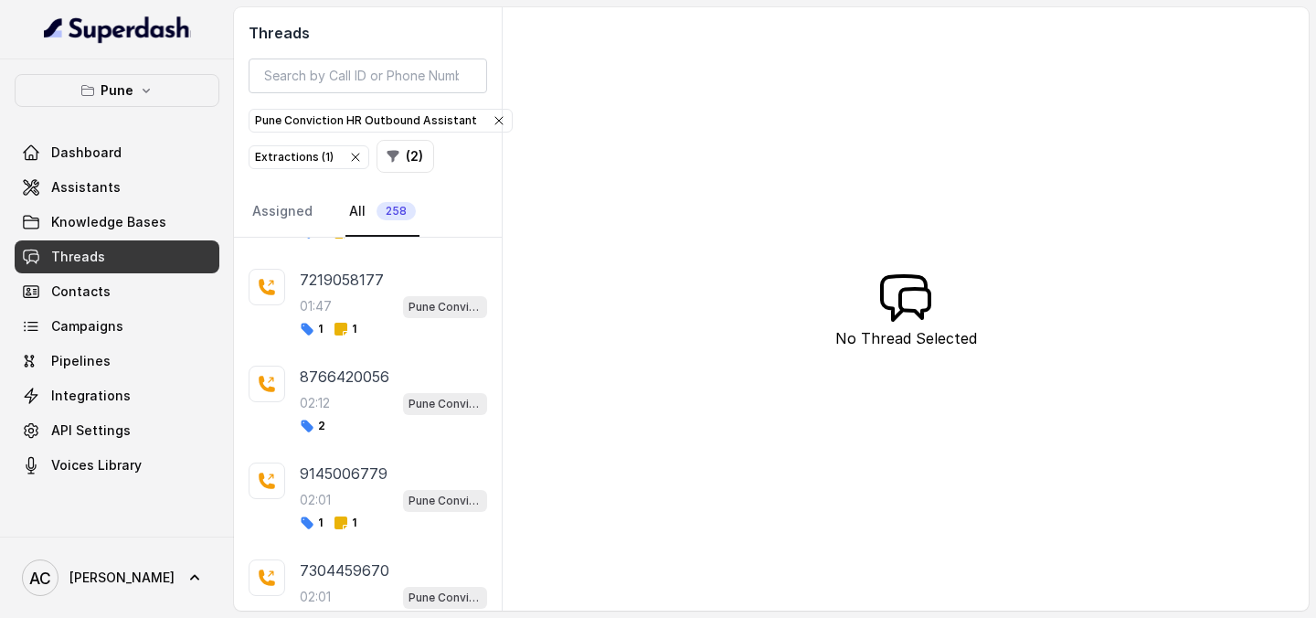
scroll to position [14193, 0]
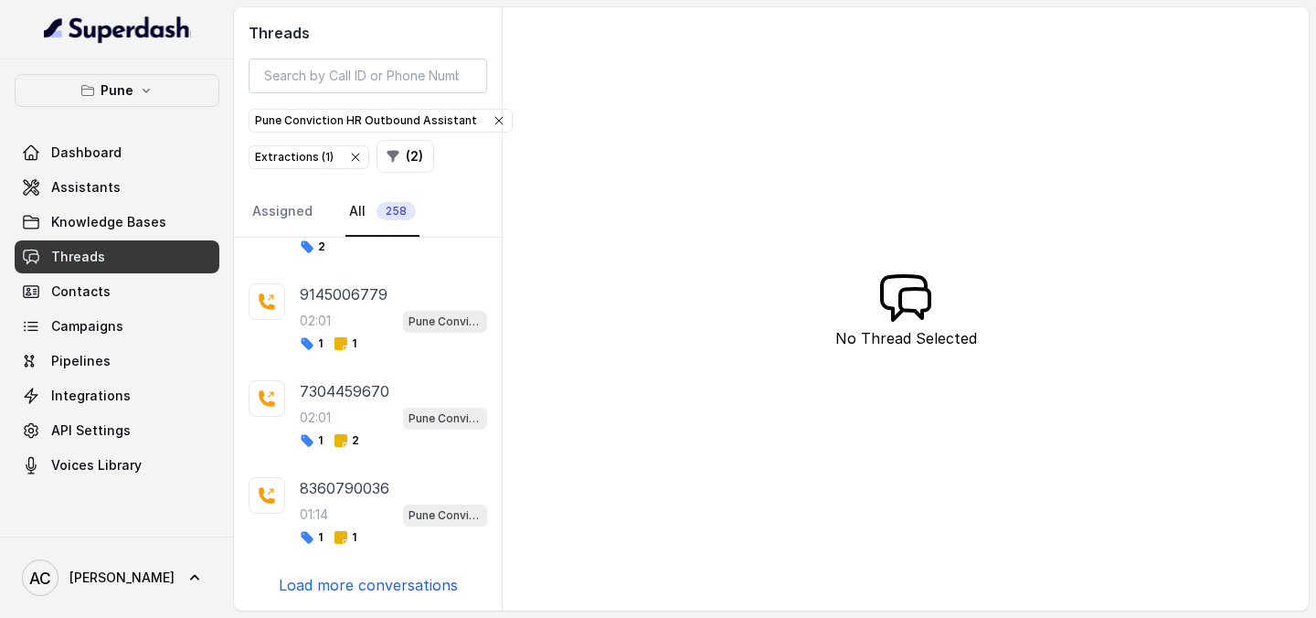
click at [354, 590] on p "Load more conversations" at bounding box center [368, 585] width 179 height 22
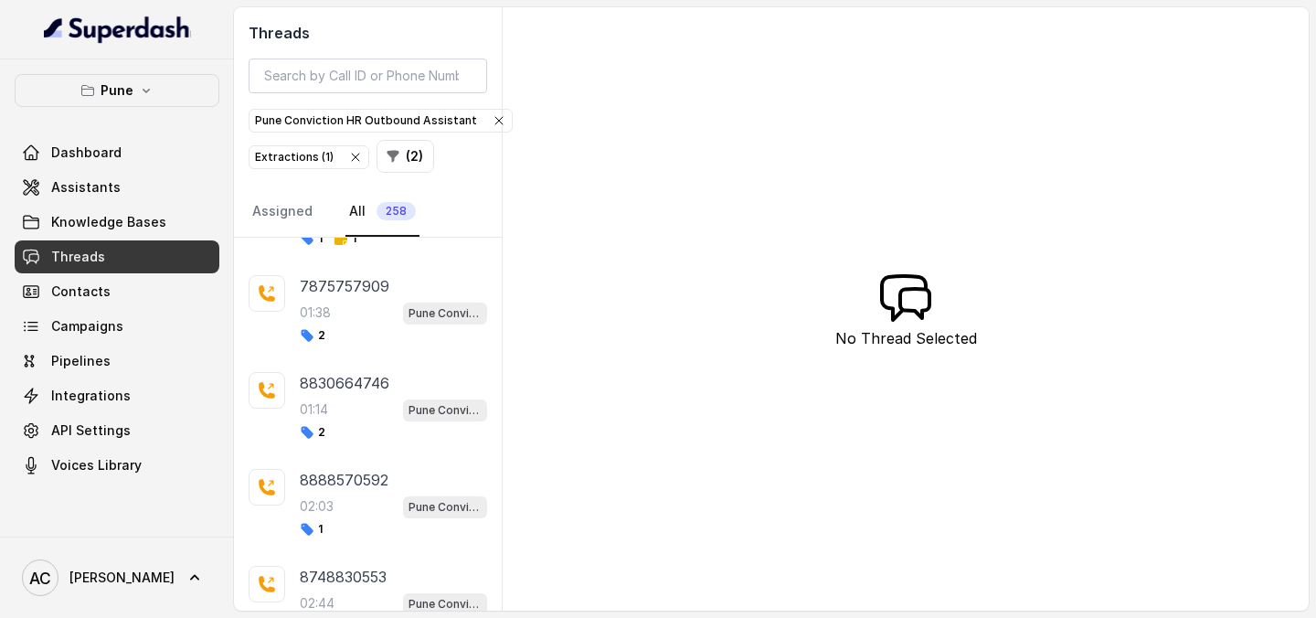
scroll to position [15162, 0]
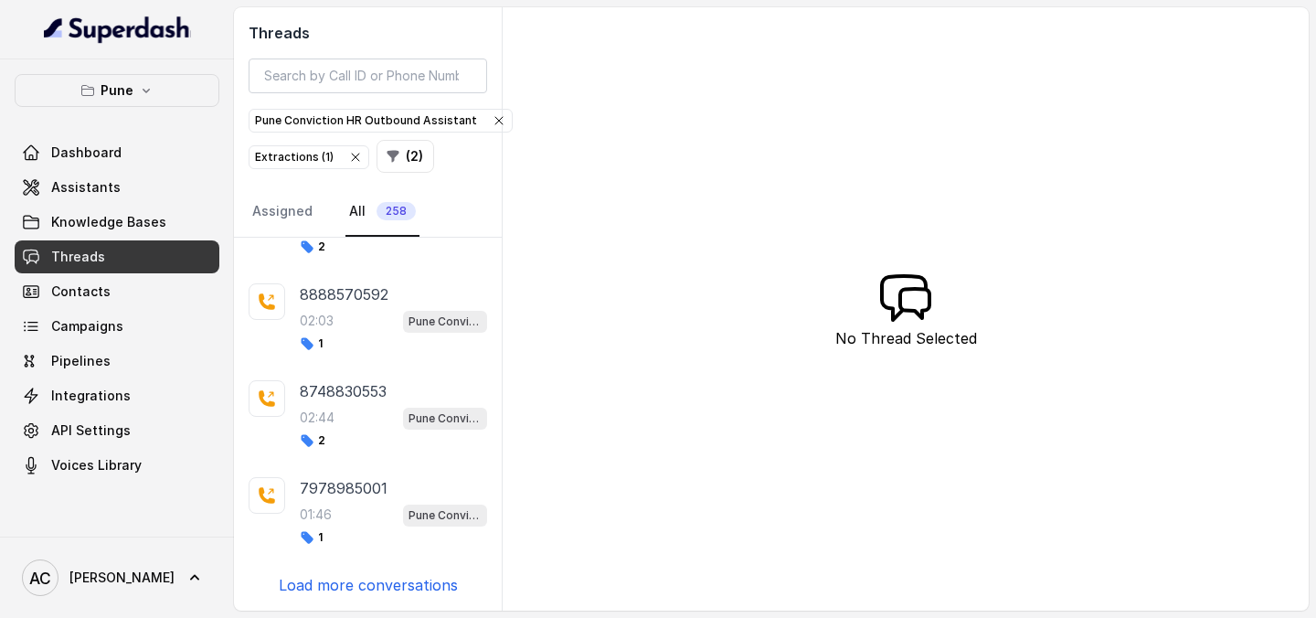
click at [359, 590] on p "Load more conversations" at bounding box center [368, 585] width 179 height 22
click at [367, 582] on p "Load more conversations" at bounding box center [368, 585] width 179 height 22
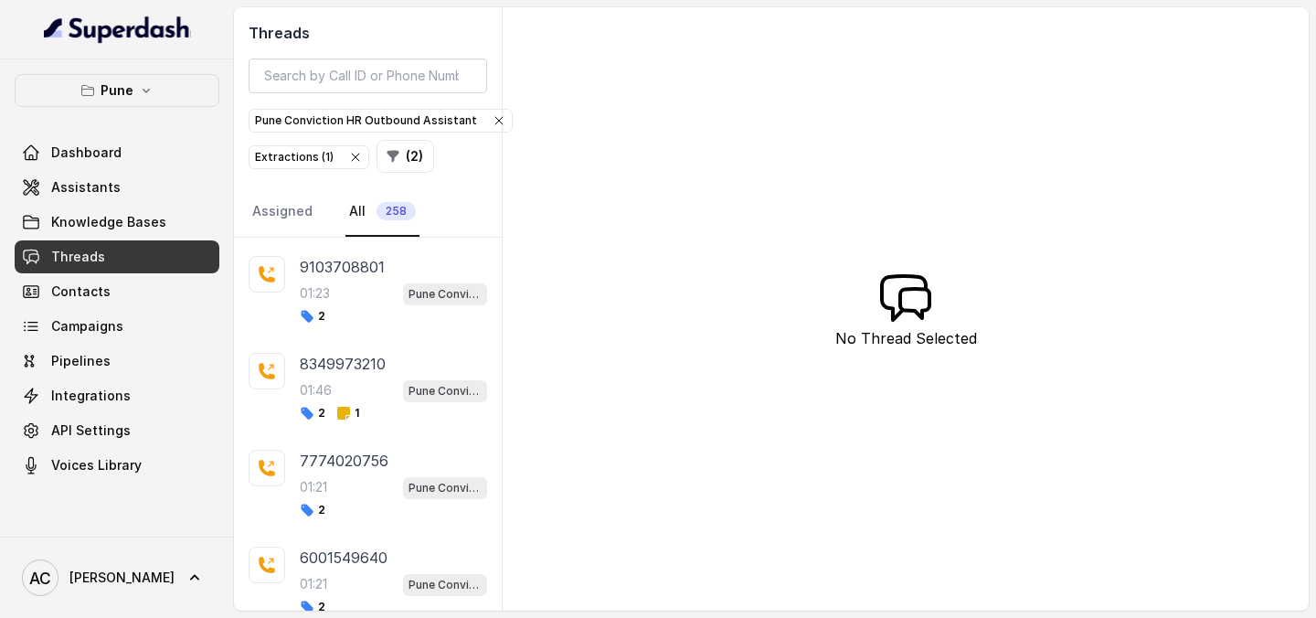
scroll to position [17100, 0]
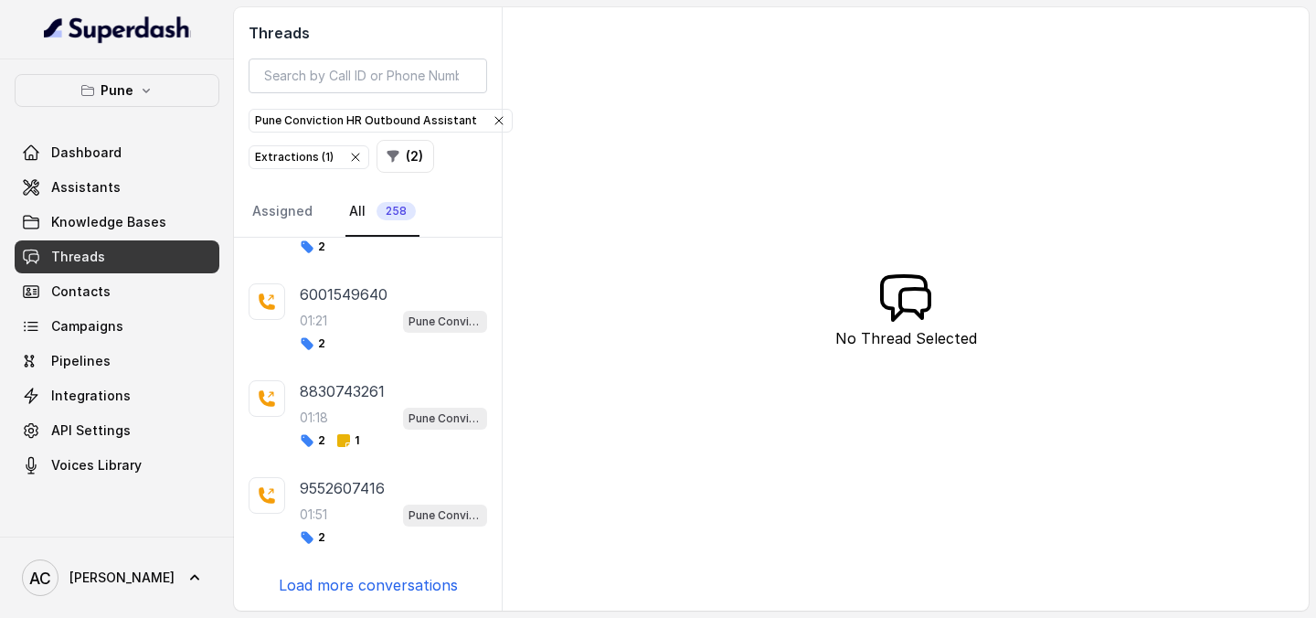
click at [367, 582] on p "Load more conversations" at bounding box center [368, 585] width 179 height 22
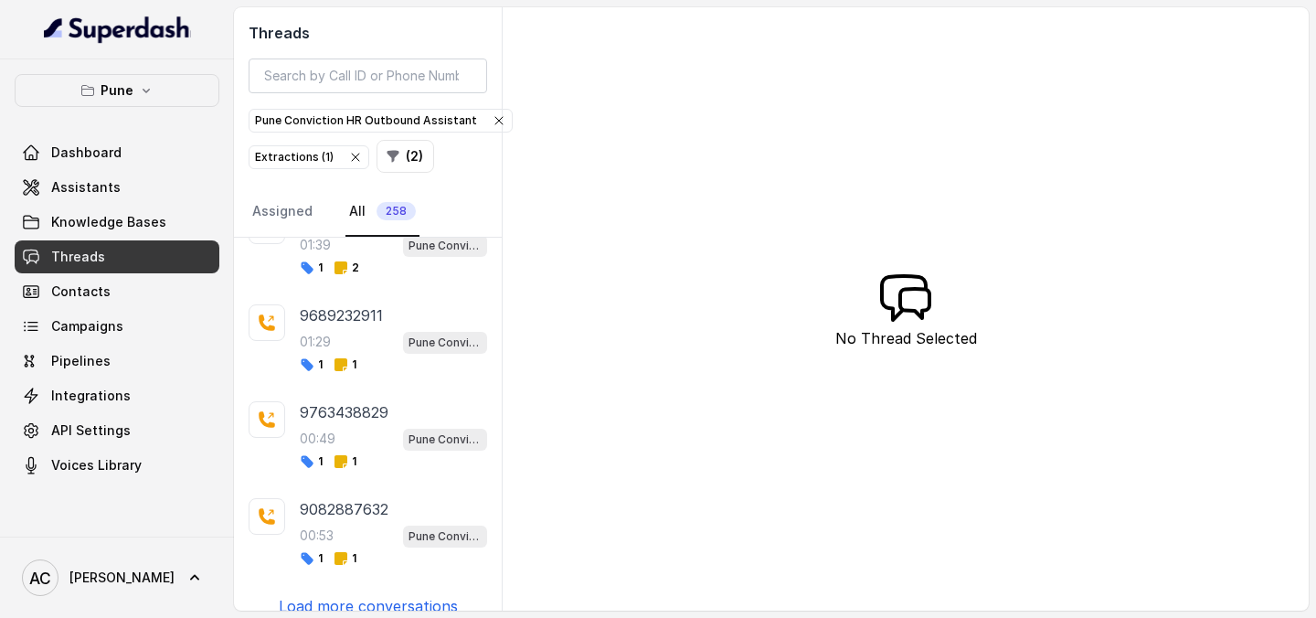
scroll to position [18068, 0]
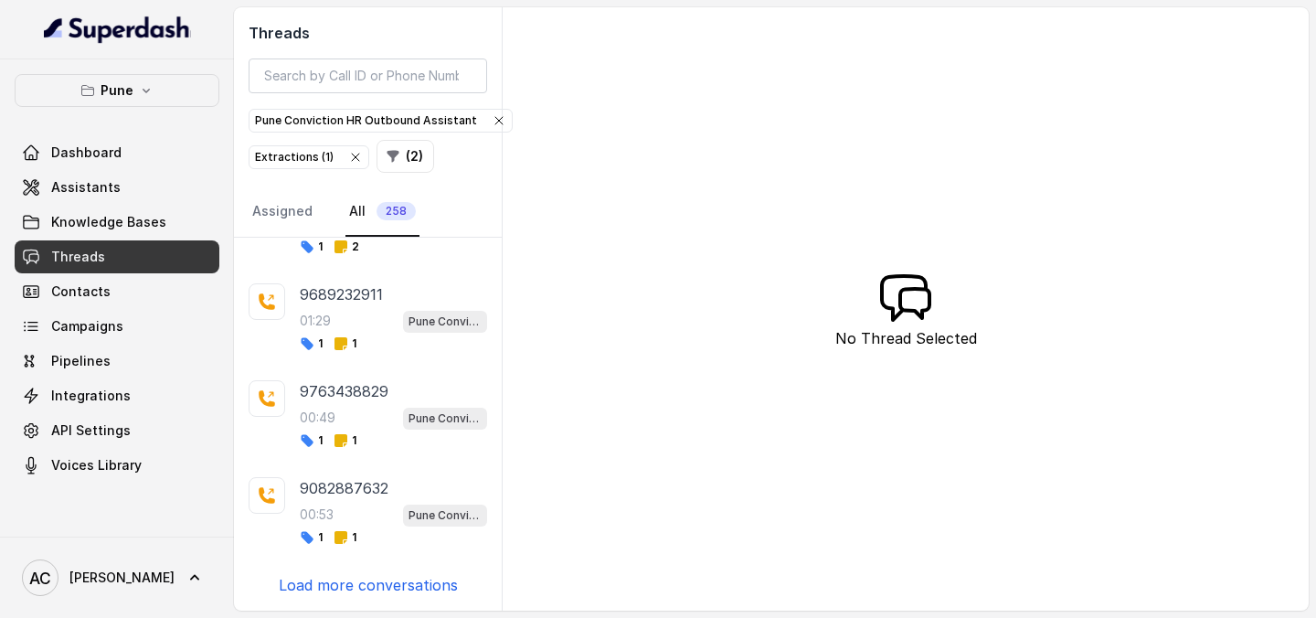
click at [367, 582] on p "Load more conversations" at bounding box center [368, 585] width 179 height 22
click at [367, 582] on p "7666813832" at bounding box center [343, 585] width 86 height 22
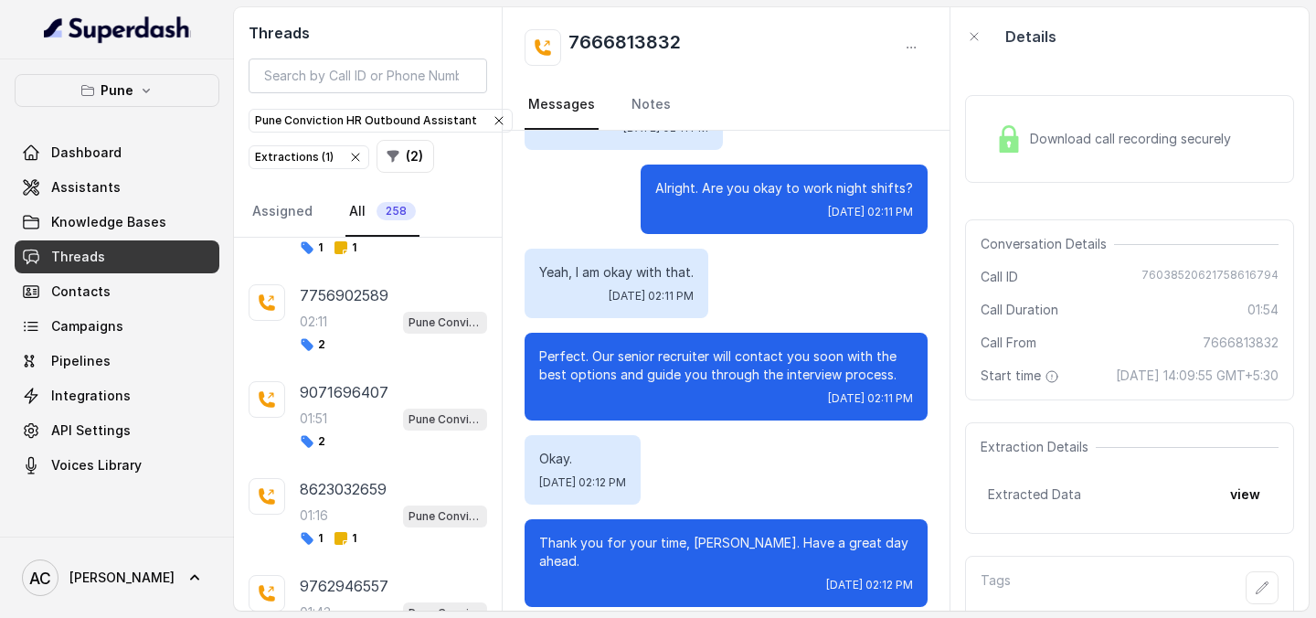
scroll to position [20006, 0]
click at [377, 590] on p "Load more conversations" at bounding box center [368, 585] width 179 height 22
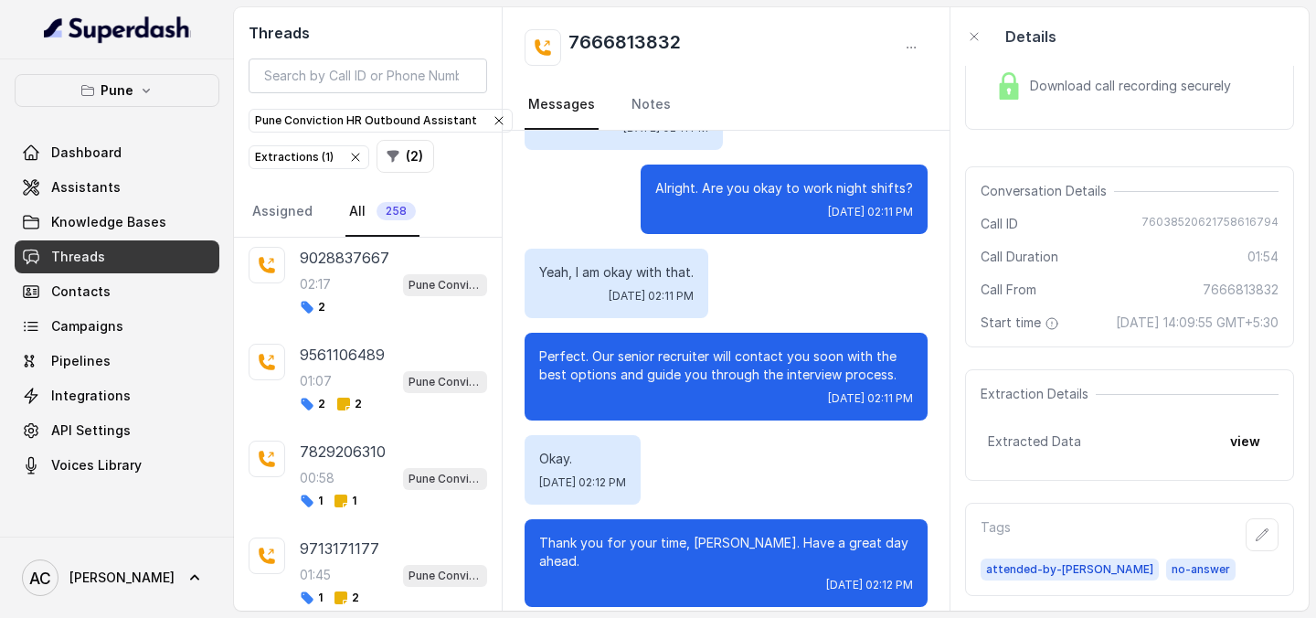
scroll to position [20975, 0]
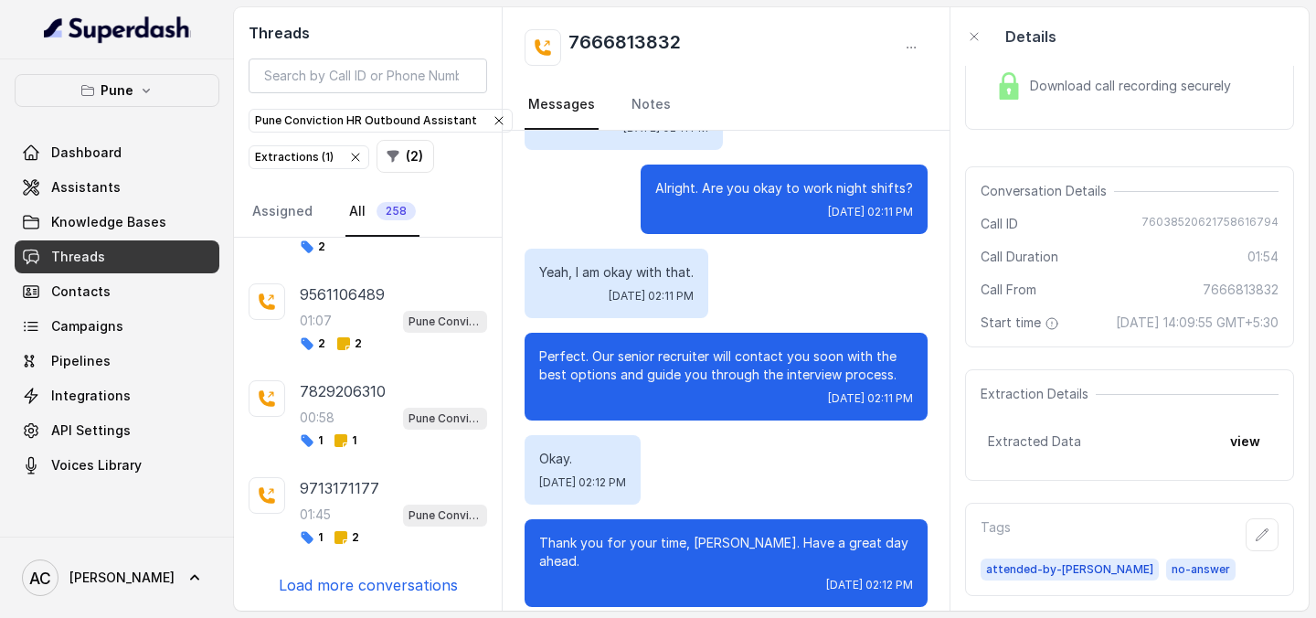
click at [387, 588] on p "Load more conversations" at bounding box center [368, 585] width 179 height 22
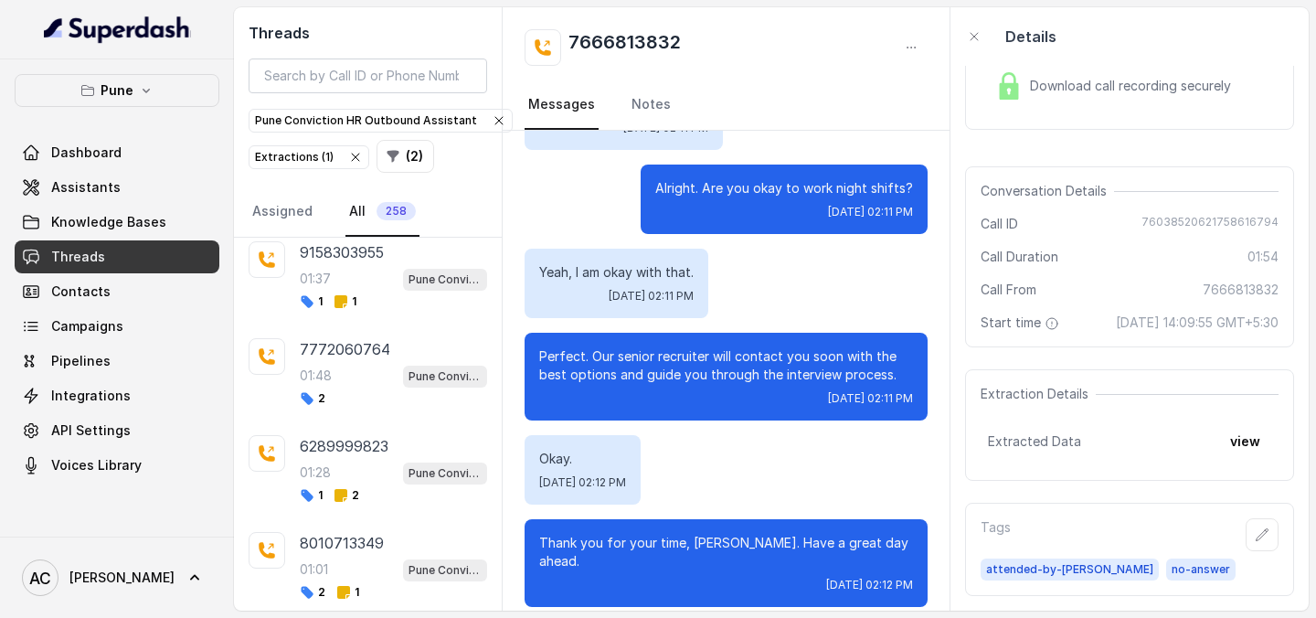
scroll to position [21944, 0]
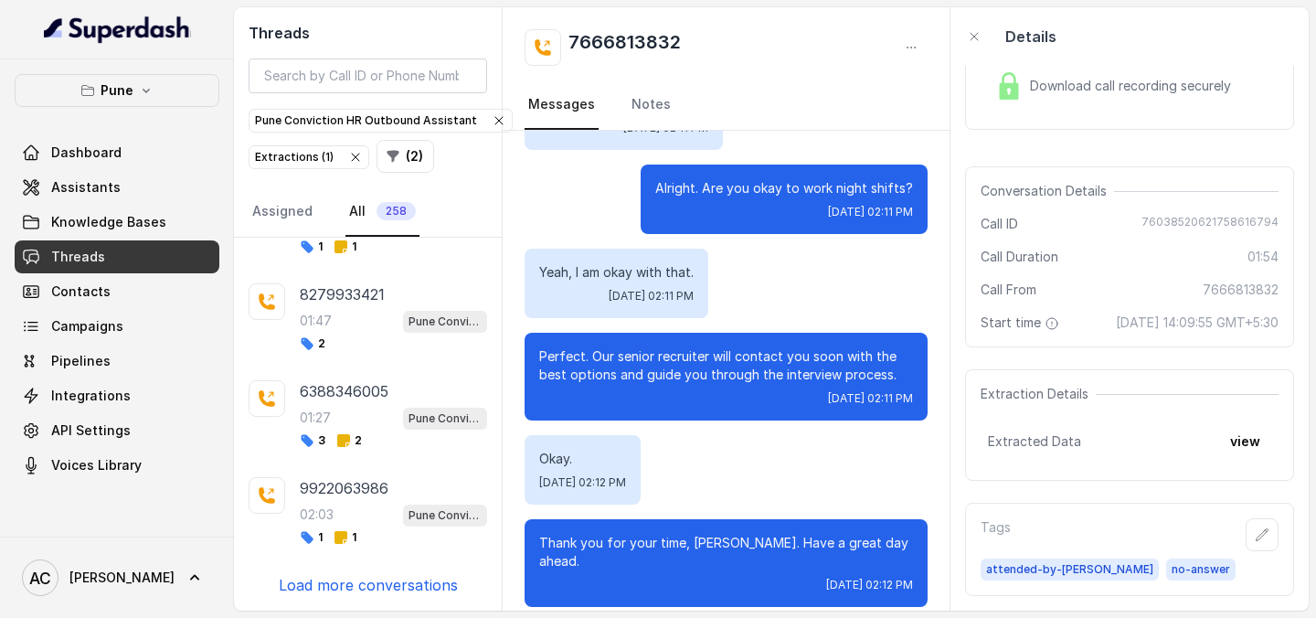
click at [387, 588] on p "Load more conversations" at bounding box center [368, 585] width 179 height 22
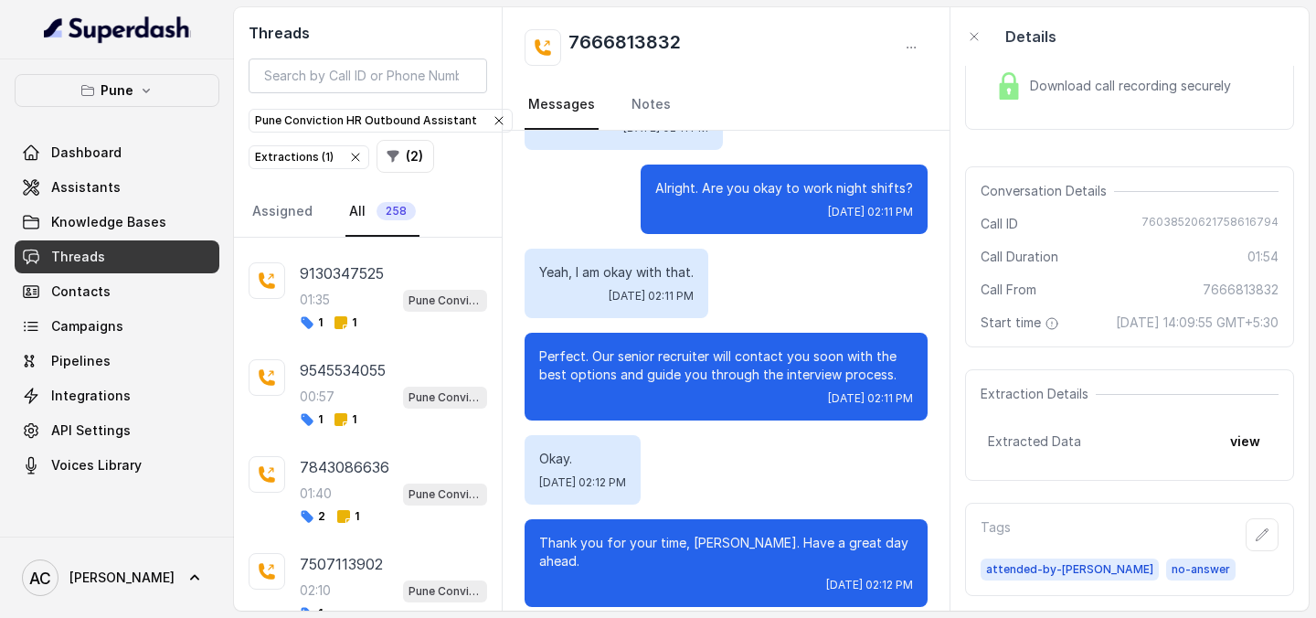
scroll to position [22913, 0]
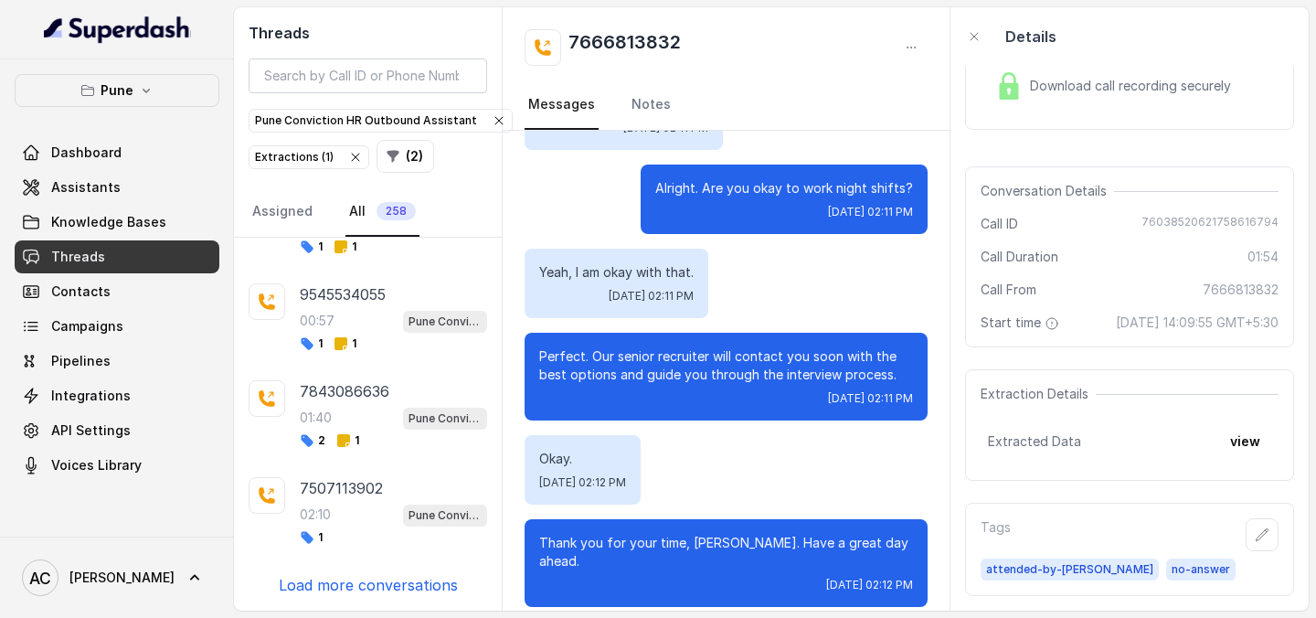
click at [387, 588] on p "Load more conversations" at bounding box center [368, 585] width 179 height 22
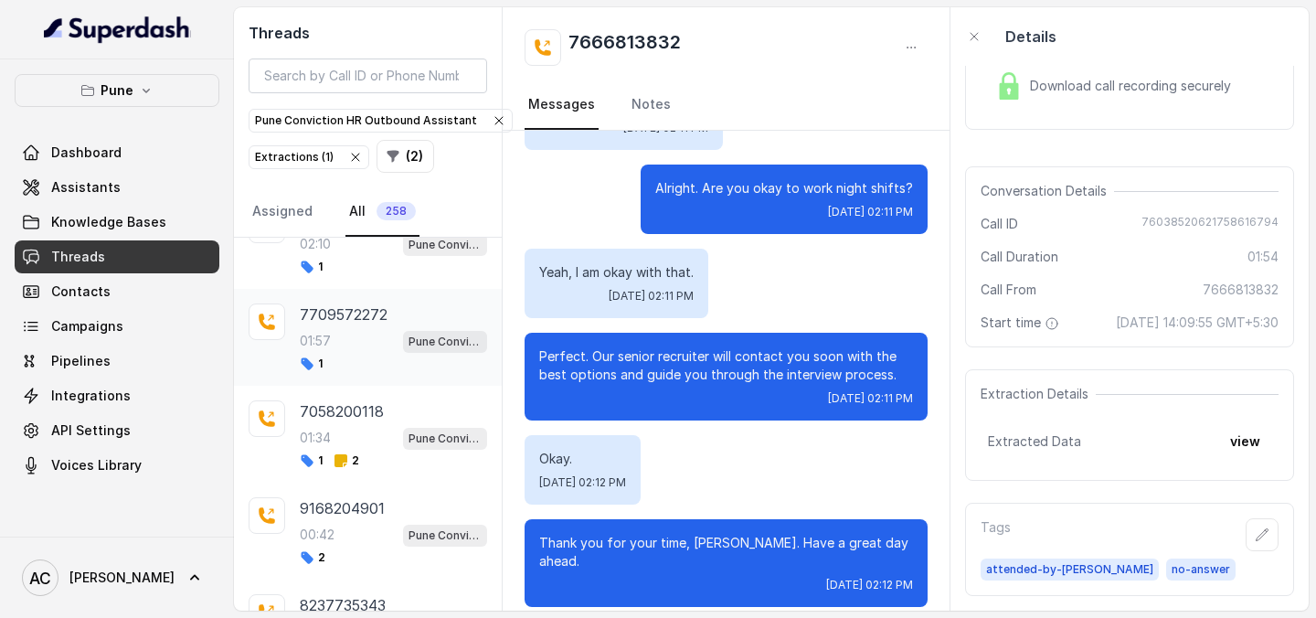
scroll to position [23882, 0]
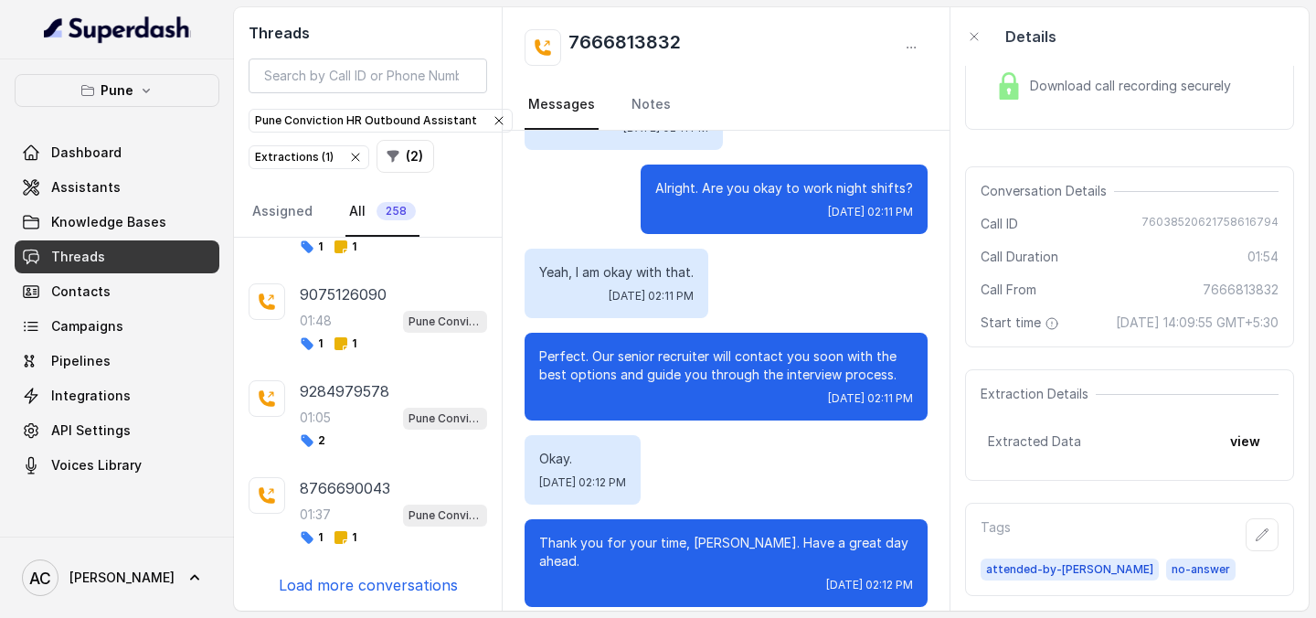
click at [377, 585] on p "Load more conversations" at bounding box center [368, 585] width 179 height 22
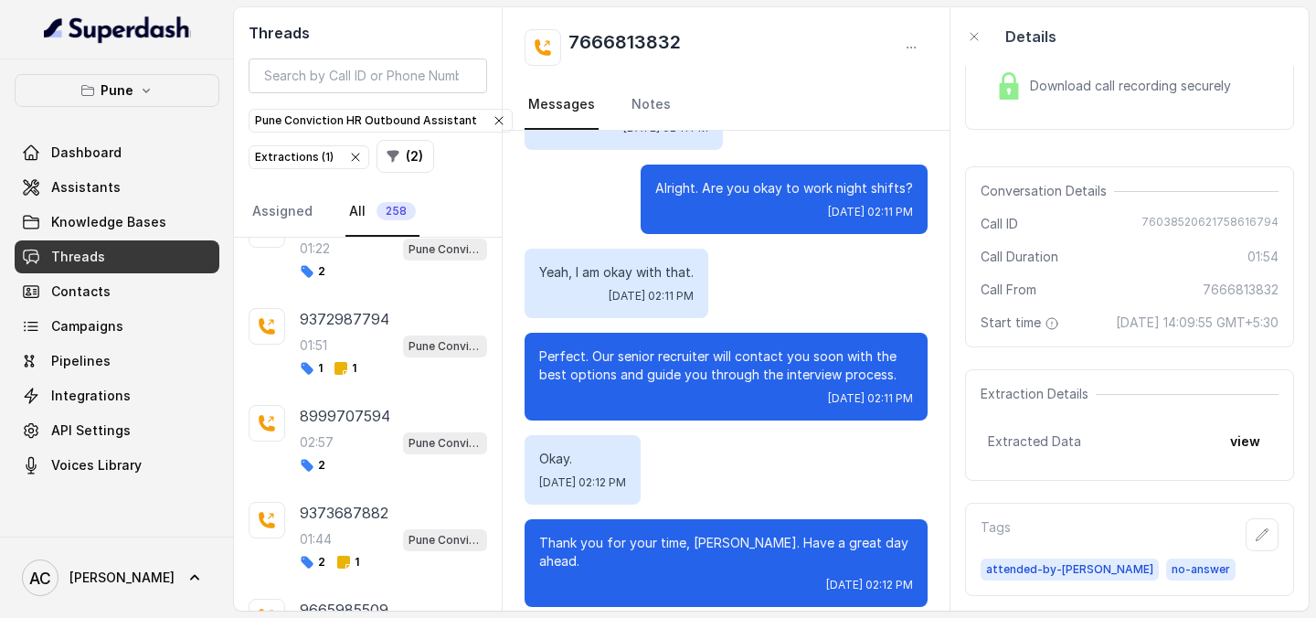
scroll to position [24850, 0]
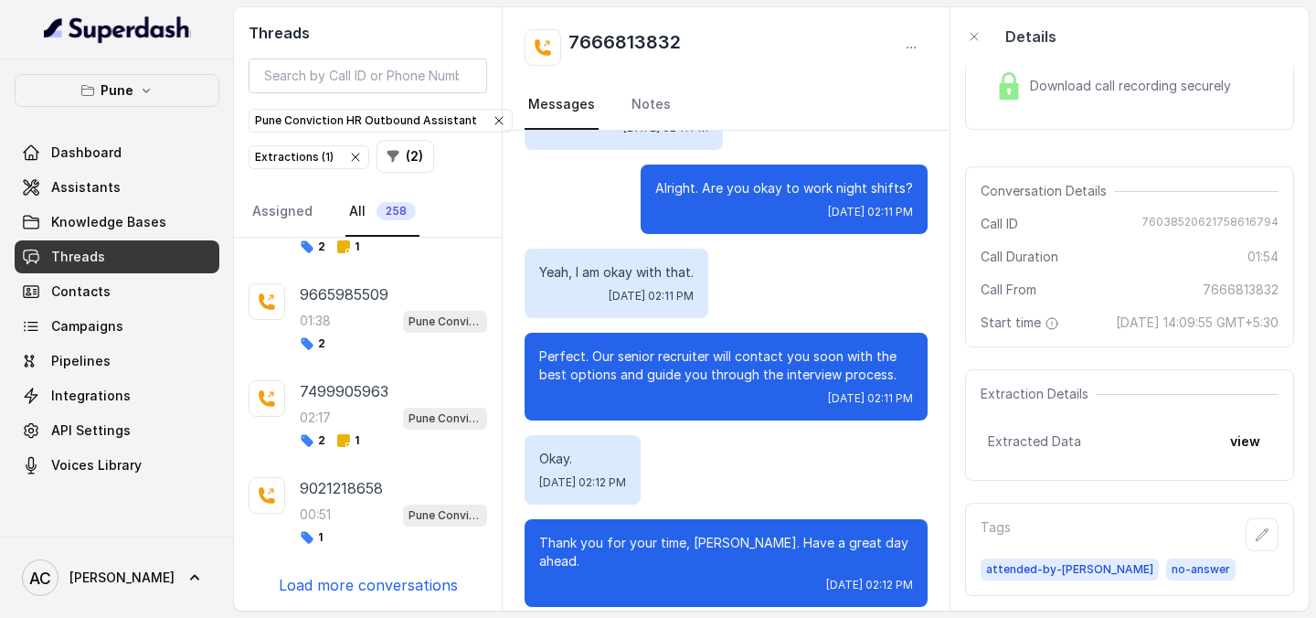
click at [374, 589] on p "Load more conversations" at bounding box center [368, 585] width 179 height 22
